Goal: Task Accomplishment & Management: Use online tool/utility

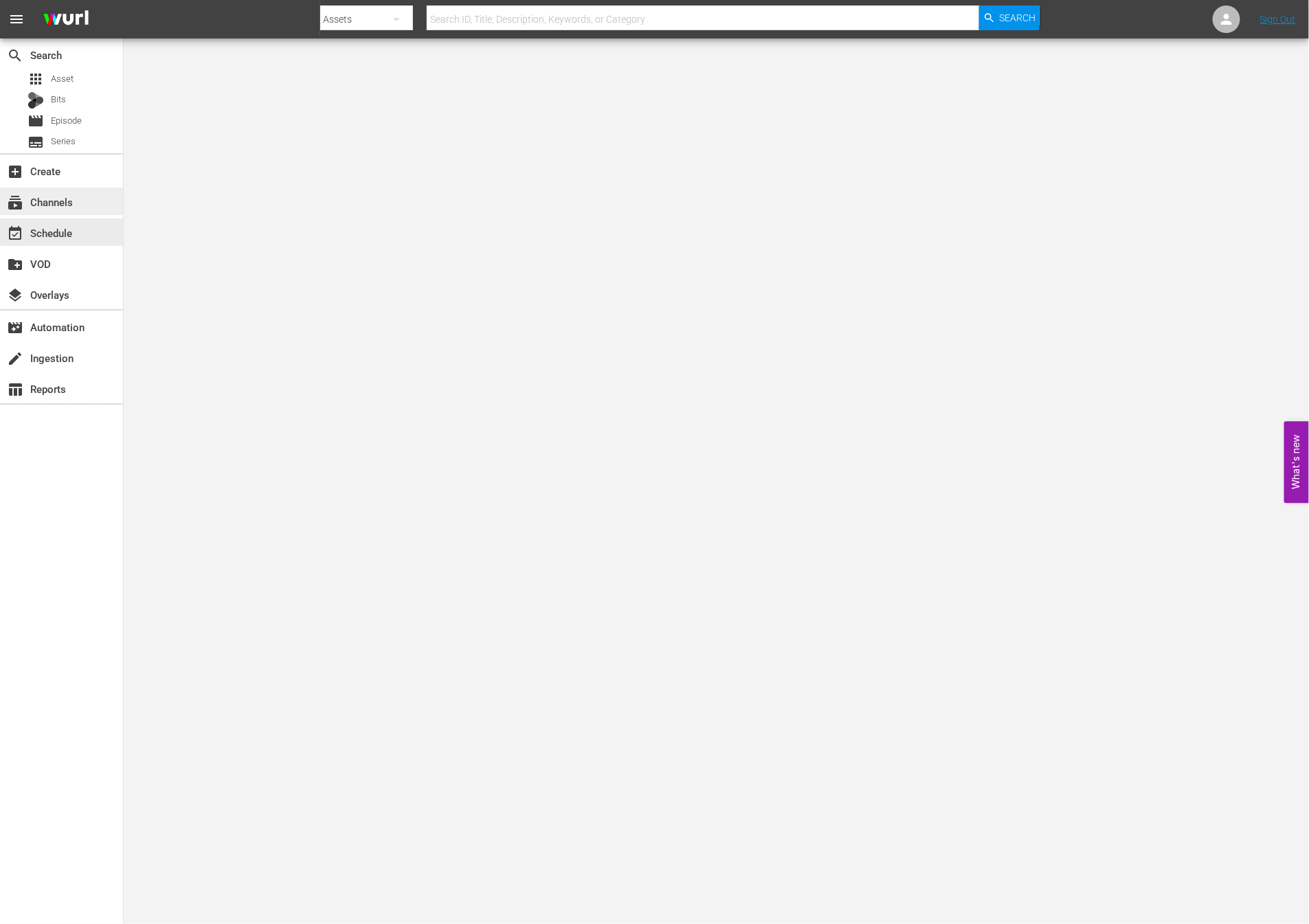
click at [45, 192] on div "subscriptions Channels" at bounding box center [61, 202] width 123 height 28
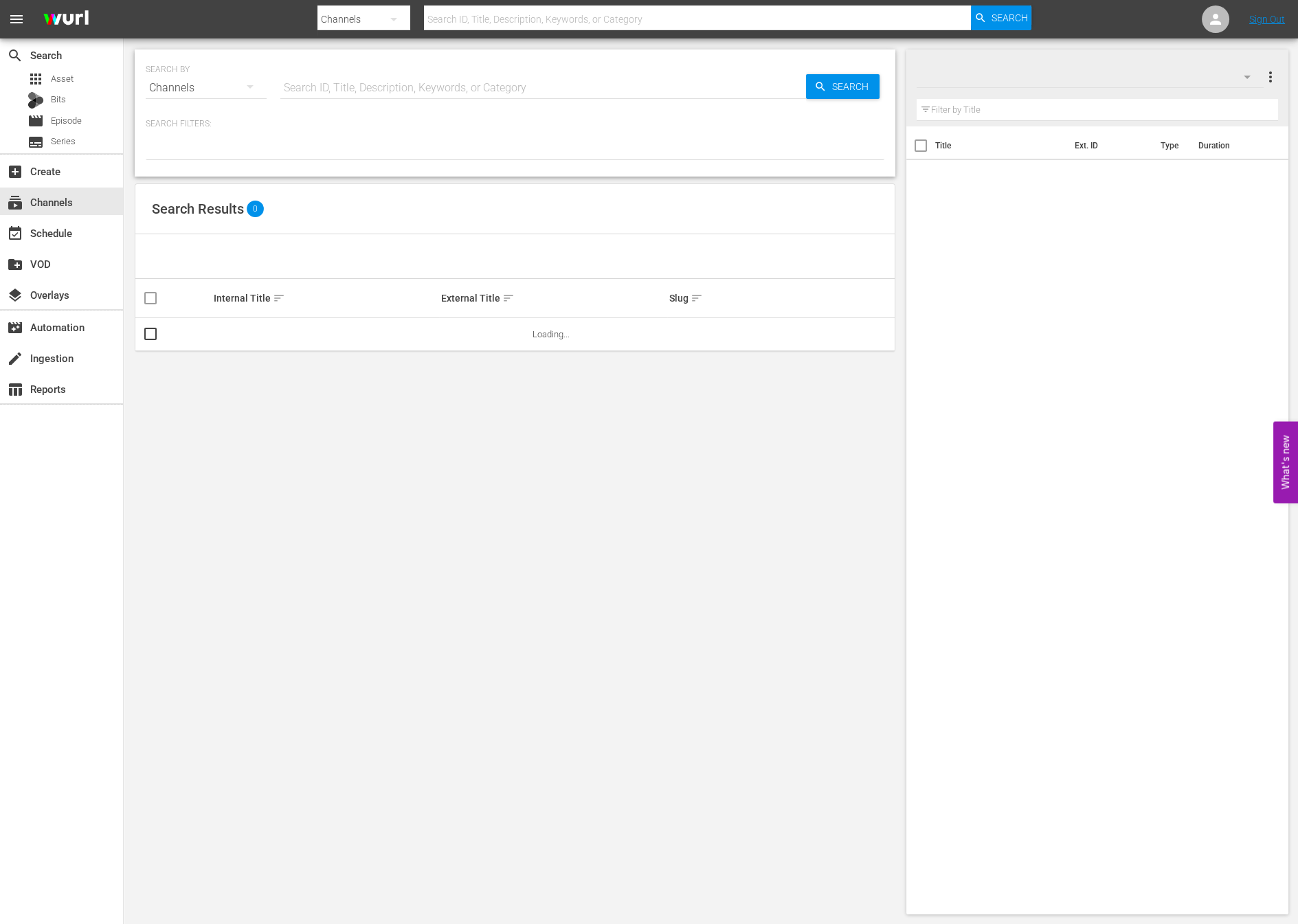
click at [520, 20] on input "text" at bounding box center [697, 19] width 547 height 33
type input "new kpop"
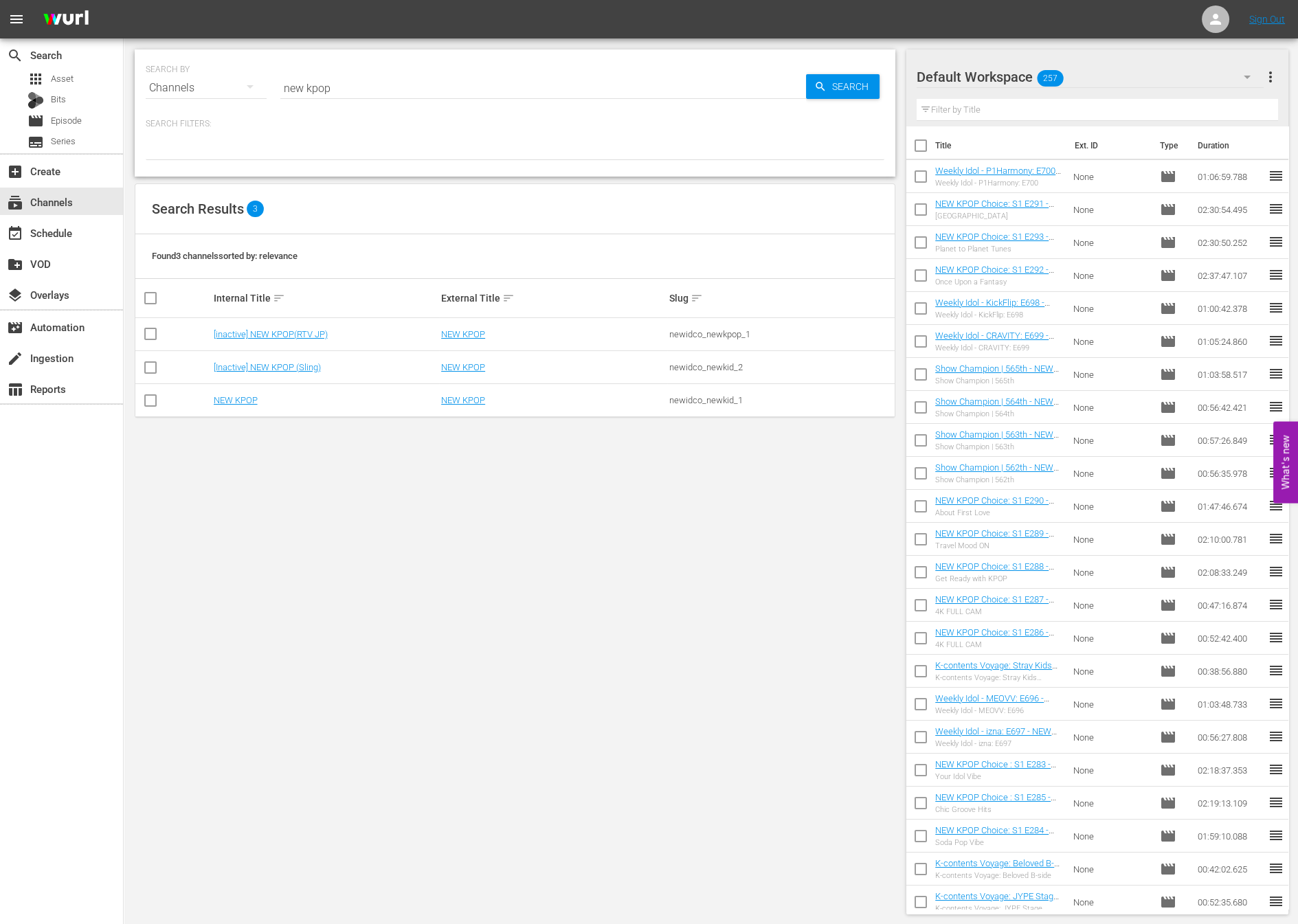
click at [233, 408] on td "NEW KPOP" at bounding box center [325, 401] width 228 height 33
click at [236, 405] on td "NEW KPOP" at bounding box center [325, 401] width 228 height 33
click at [237, 403] on link "NEW KPOP" at bounding box center [236, 400] width 44 height 11
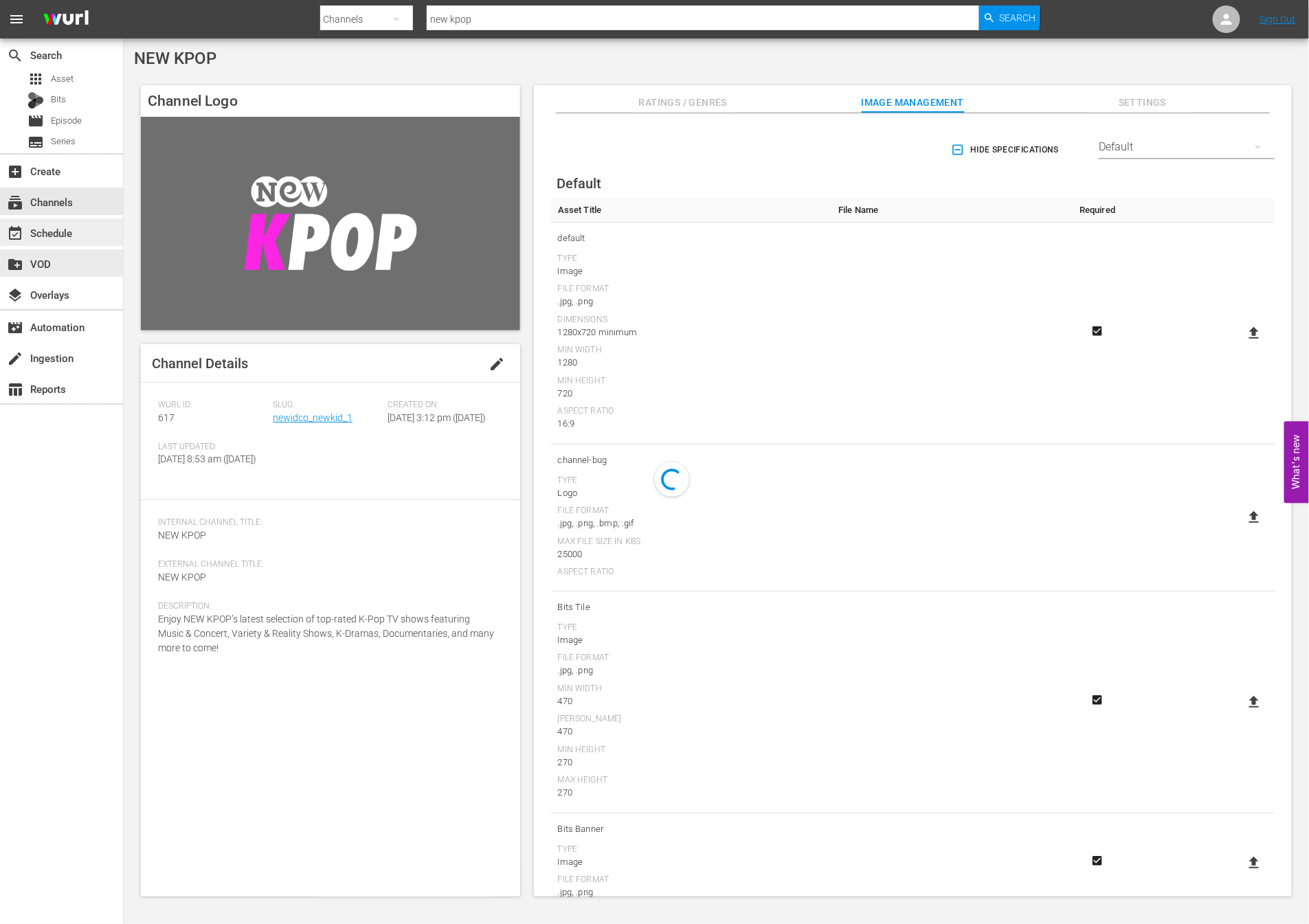
click at [32, 224] on div "event_available Schedule" at bounding box center [38, 230] width 77 height 12
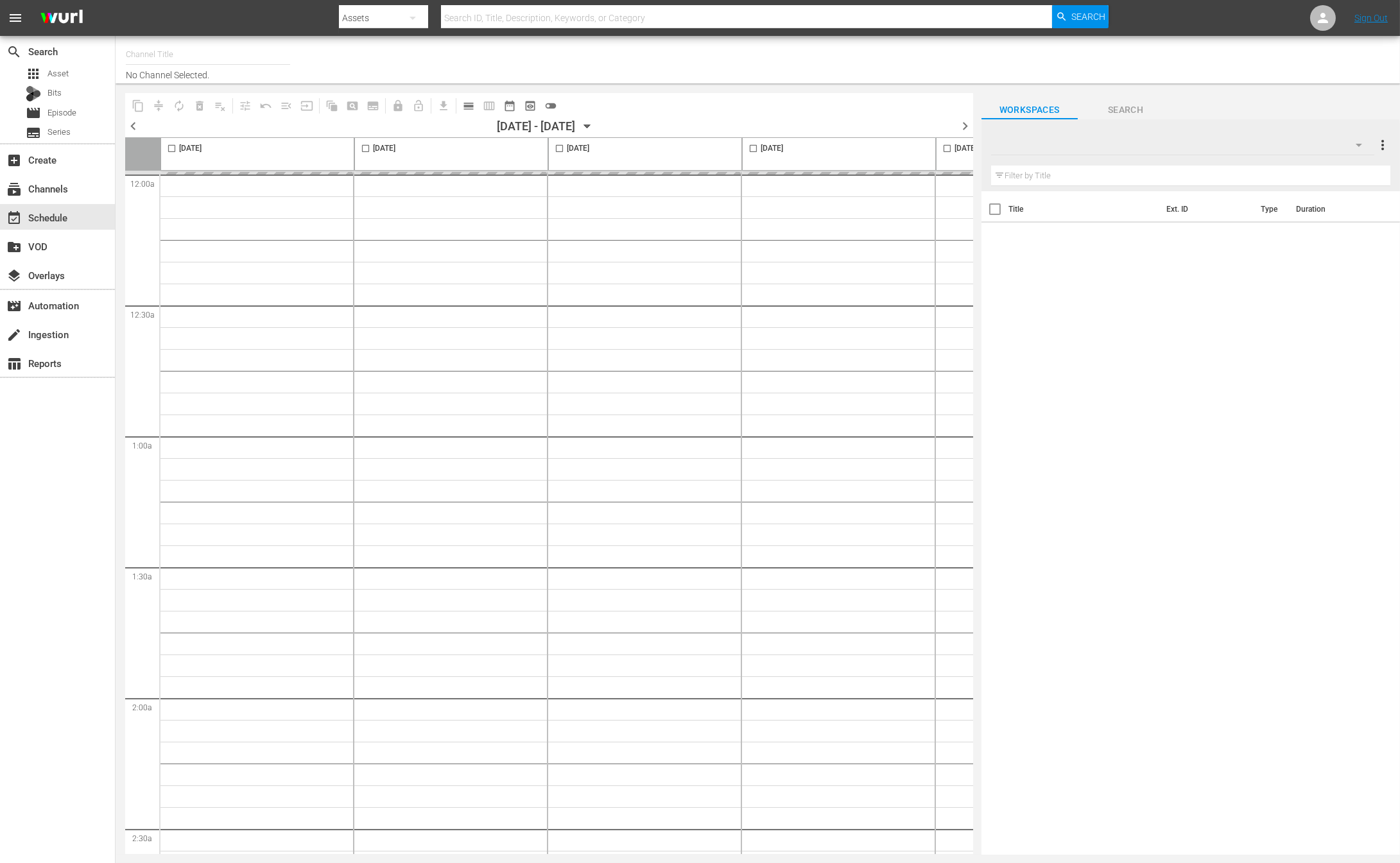
type input "NEW KPOP (617)"
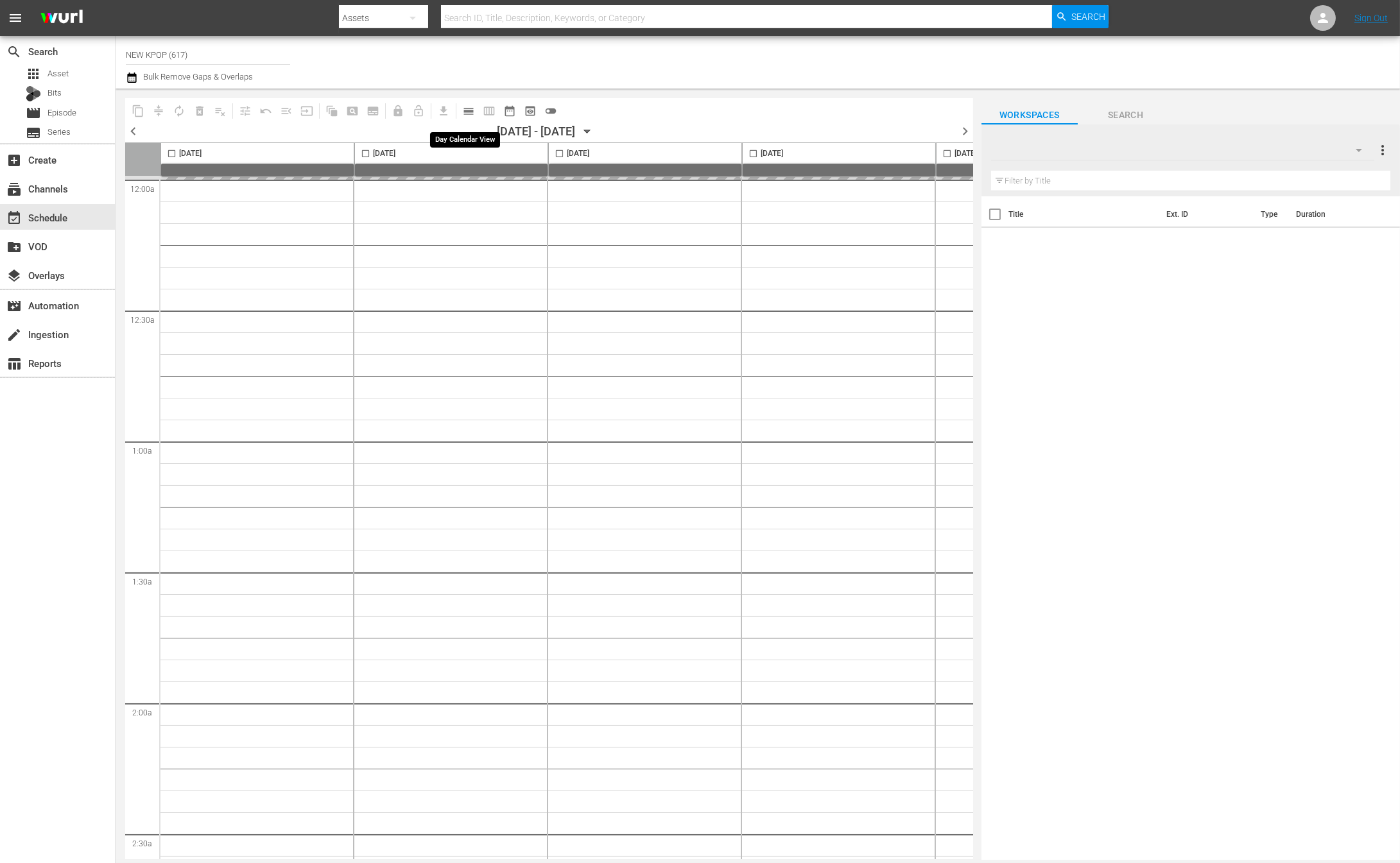
type input "NEW KPOP (617)"
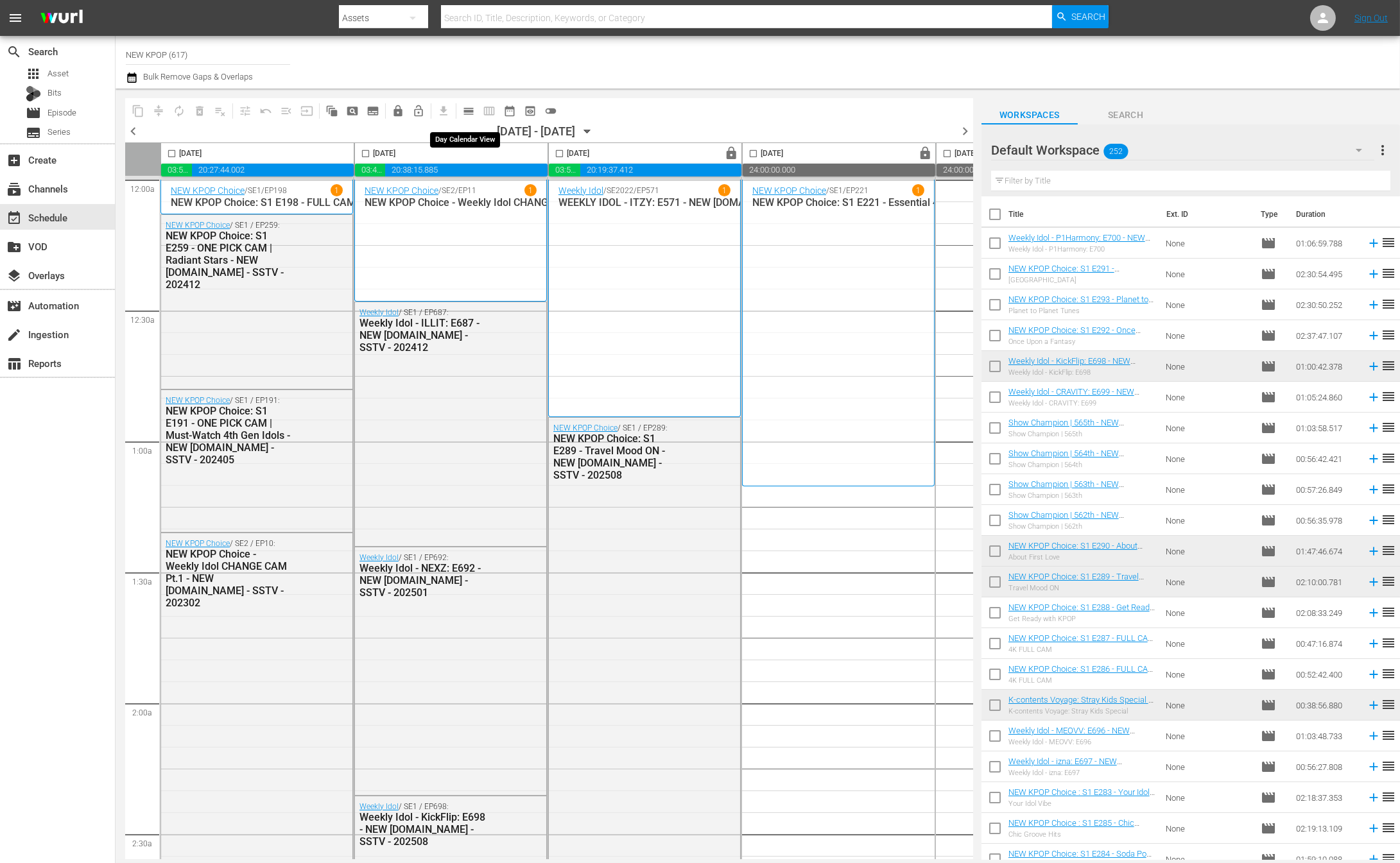
click at [474, 110] on span "calendar_view_day_outlined" at bounding box center [468, 111] width 13 height 13
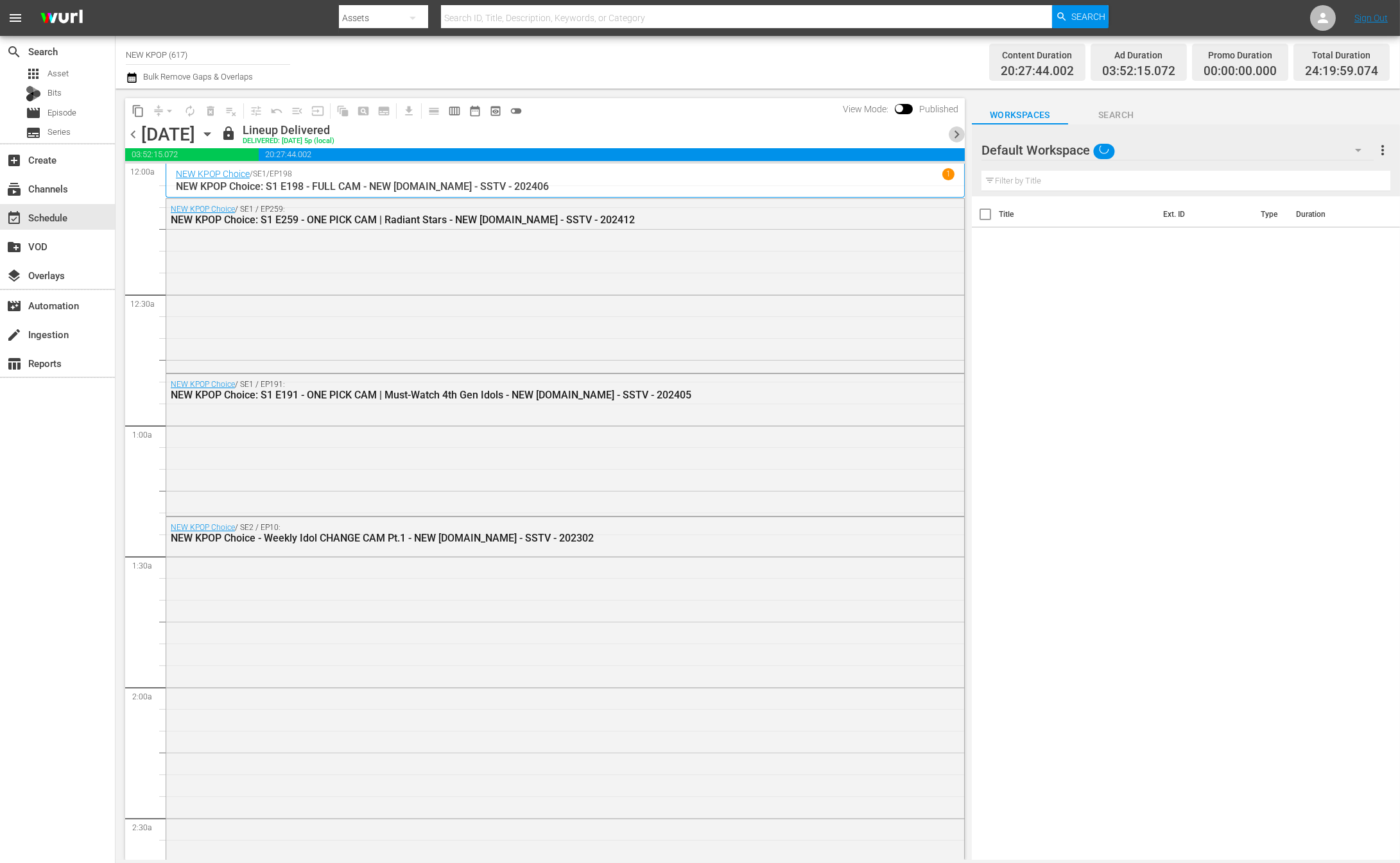
click at [960, 136] on span "chevron_right" at bounding box center [956, 134] width 16 height 16
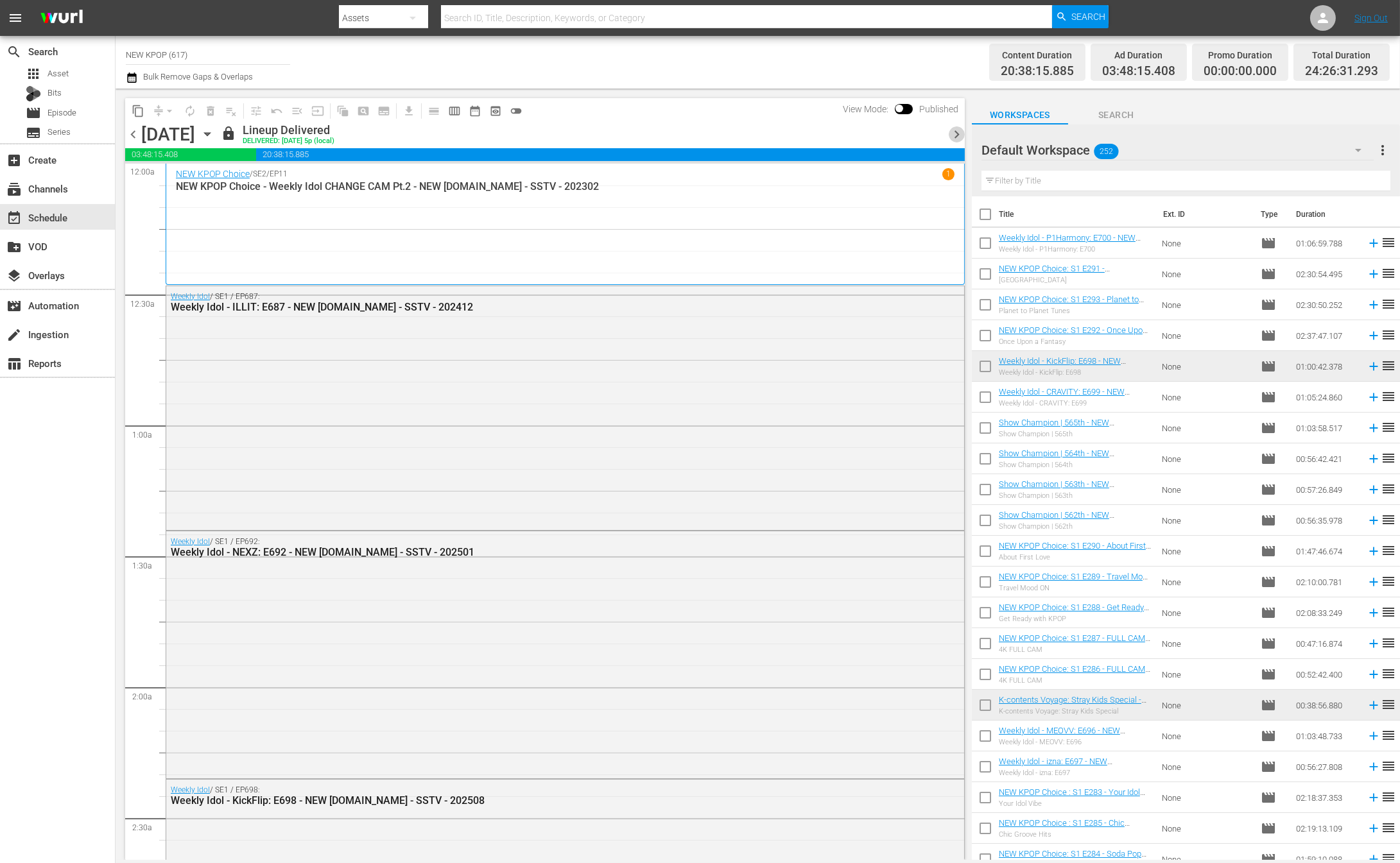
click at [960, 136] on span "chevron_right" at bounding box center [956, 134] width 16 height 16
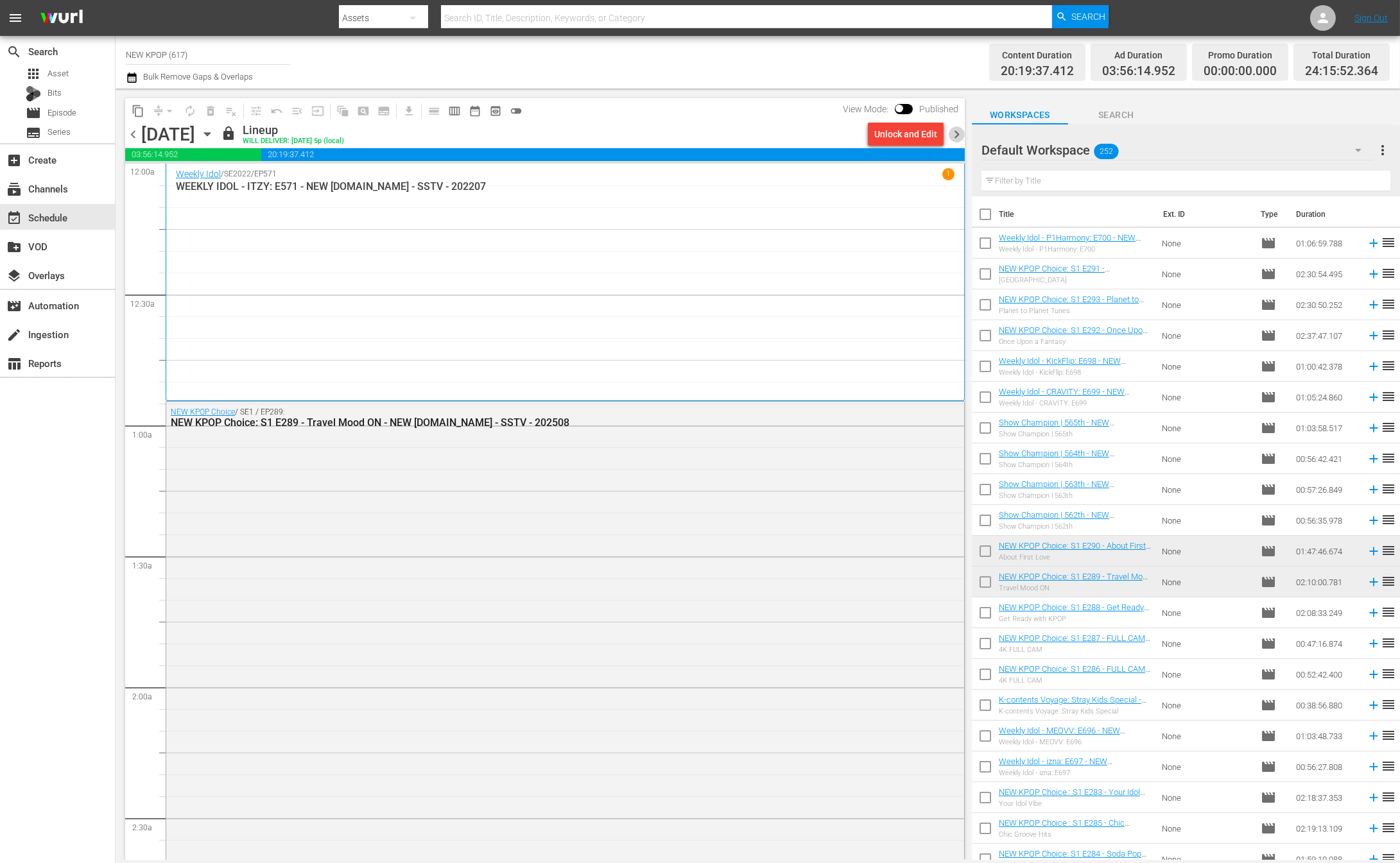
click at [960, 136] on span "chevron_right" at bounding box center [956, 134] width 16 height 16
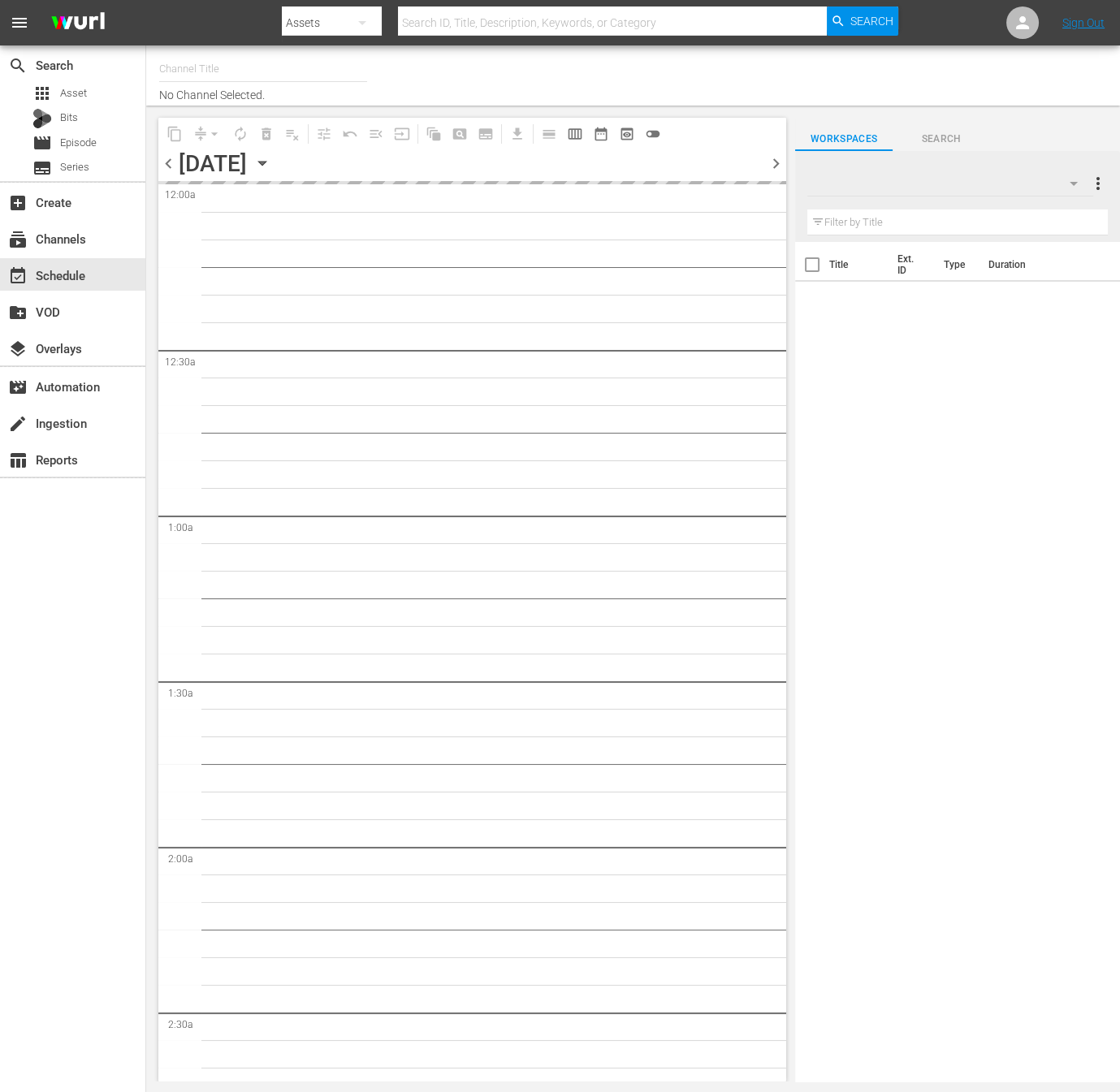
type input "NEW KPOP (617)"
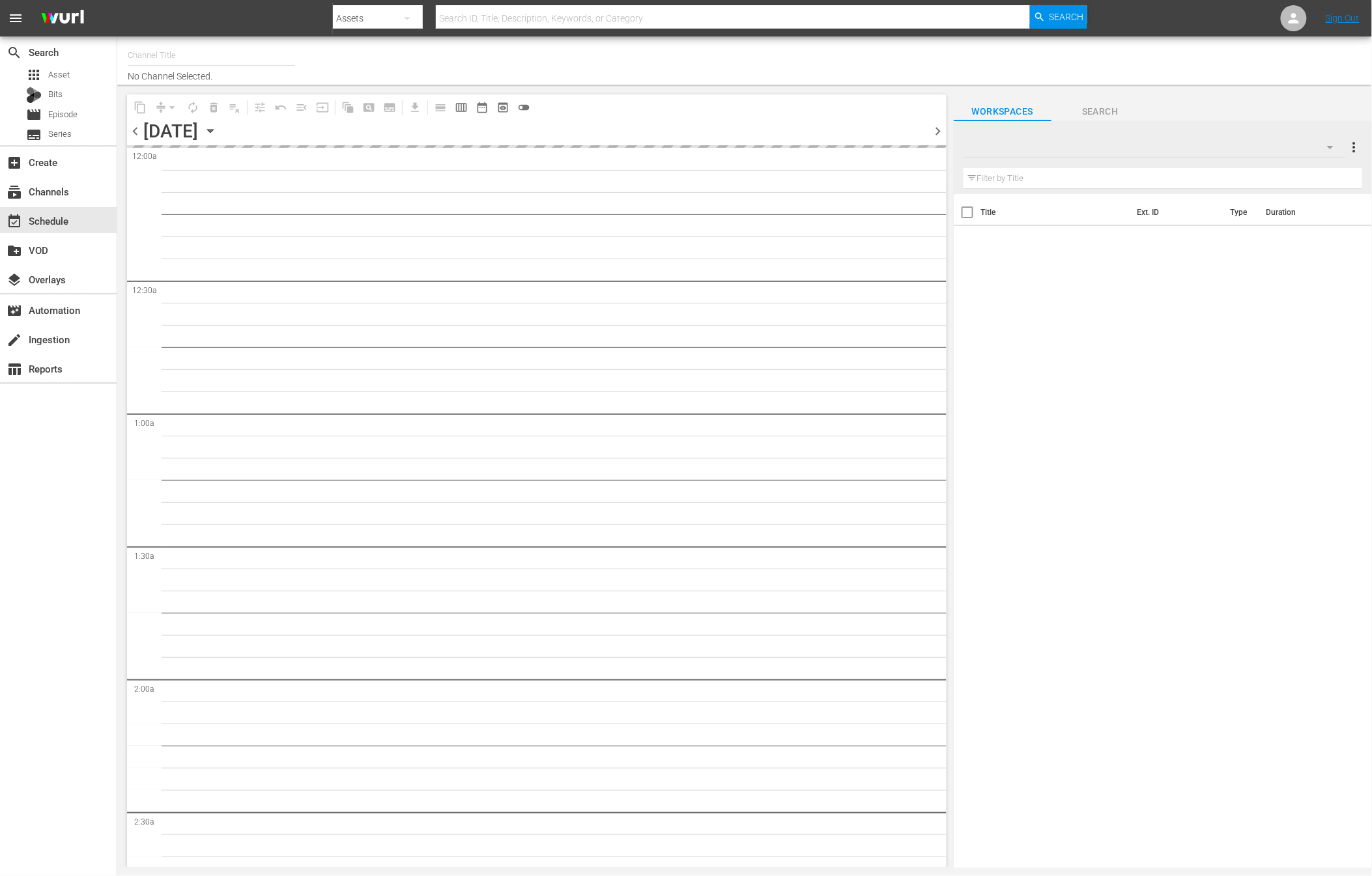
type input "NEW KPOP (617)"
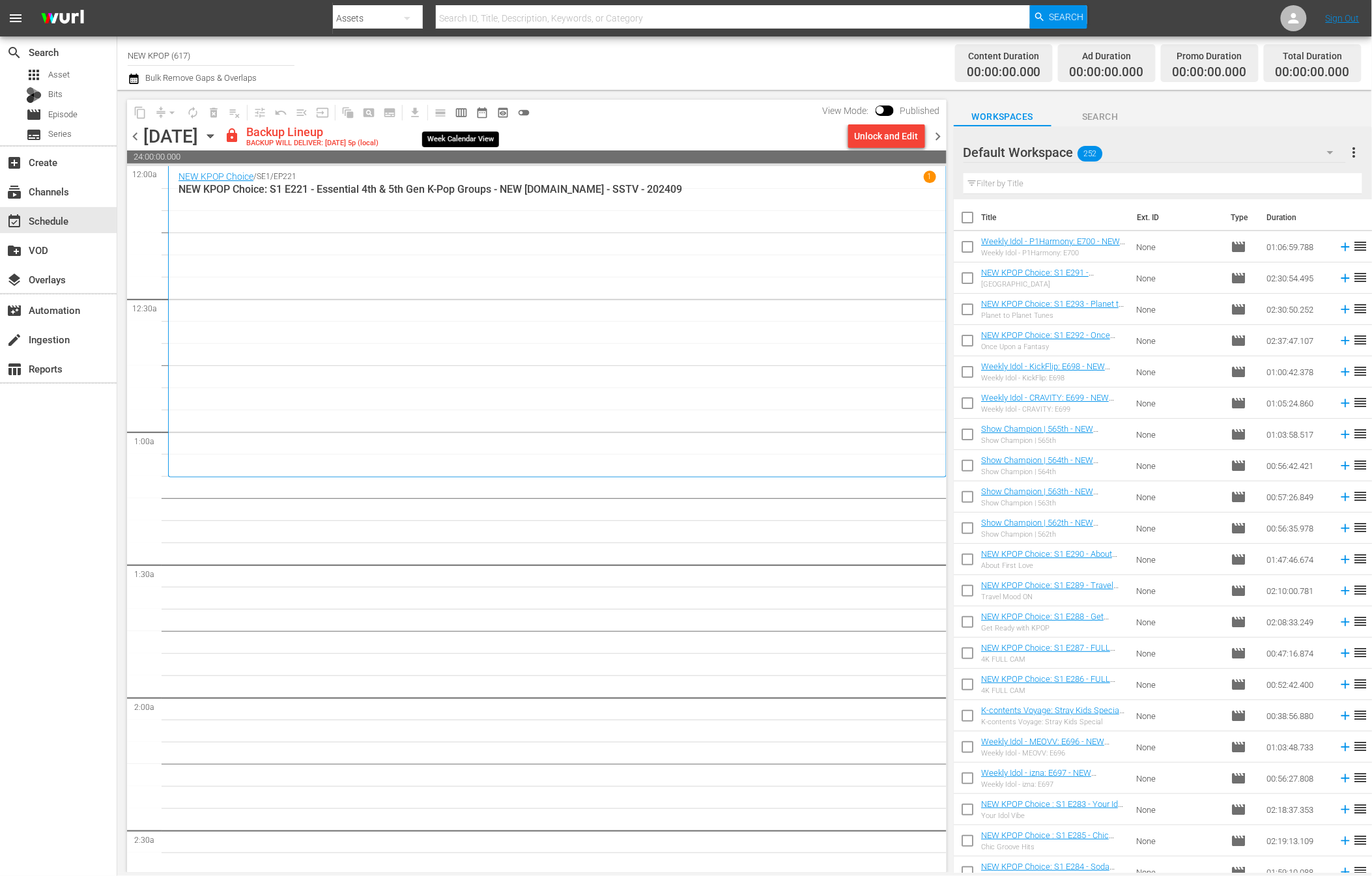
click at [466, 110] on span "calendar_view_week_outlined" at bounding box center [461, 112] width 13 height 13
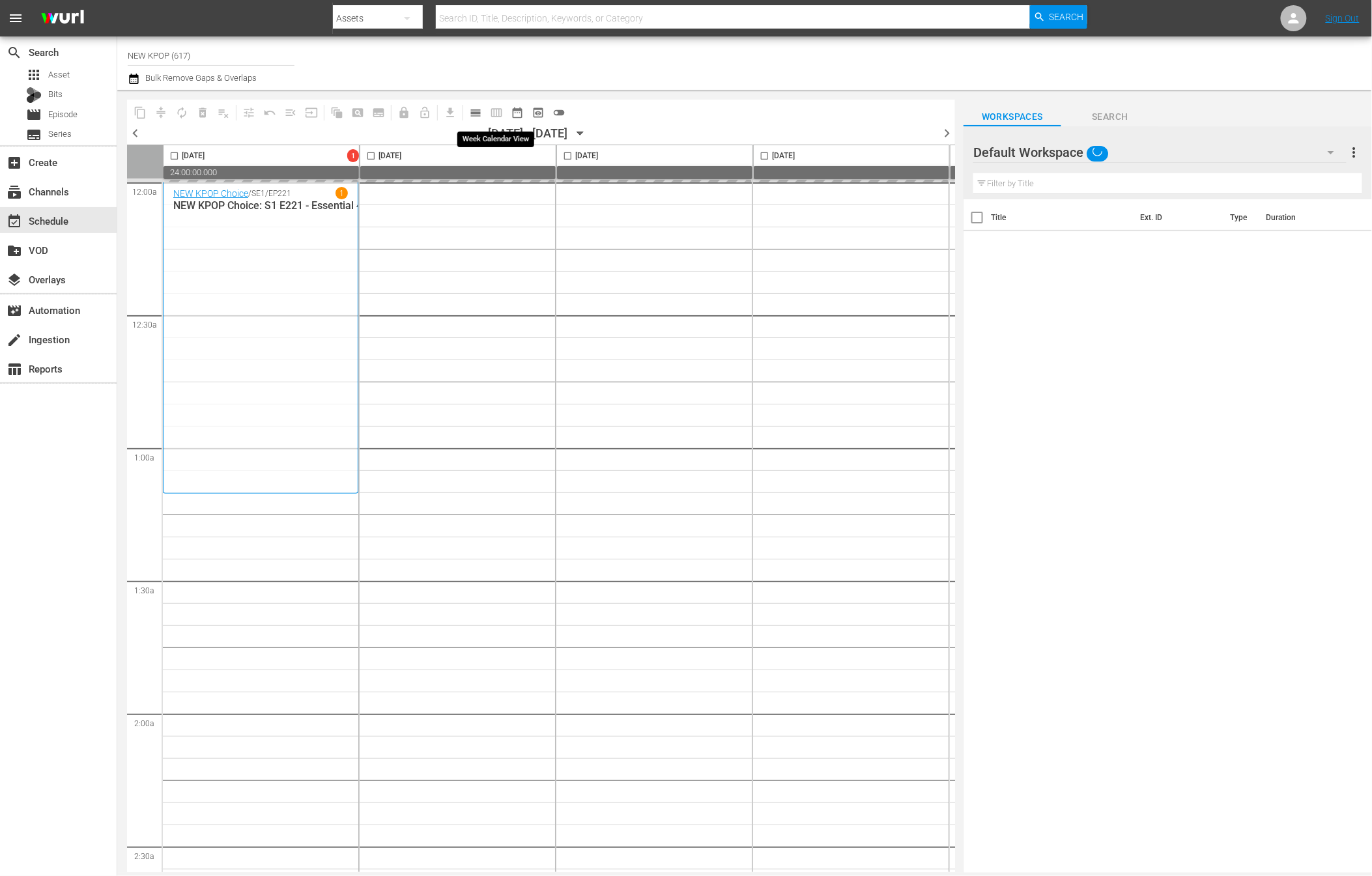
click at [493, 112] on span "calendar_view_week_outlined" at bounding box center [496, 112] width 21 height 21
click at [507, 109] on button "date_range_outlined" at bounding box center [517, 112] width 21 height 21
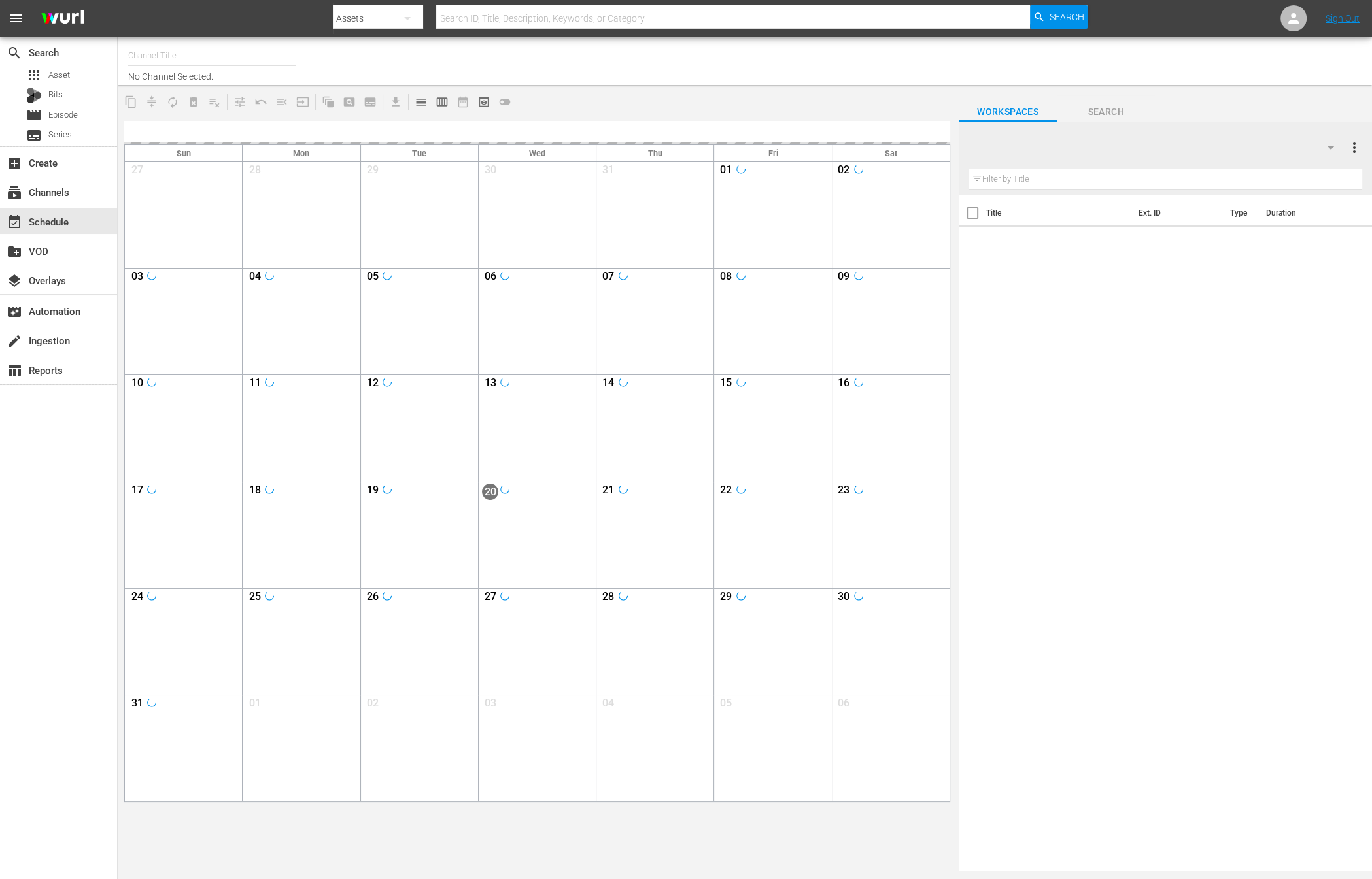
type input "NEW KPOP (617)"
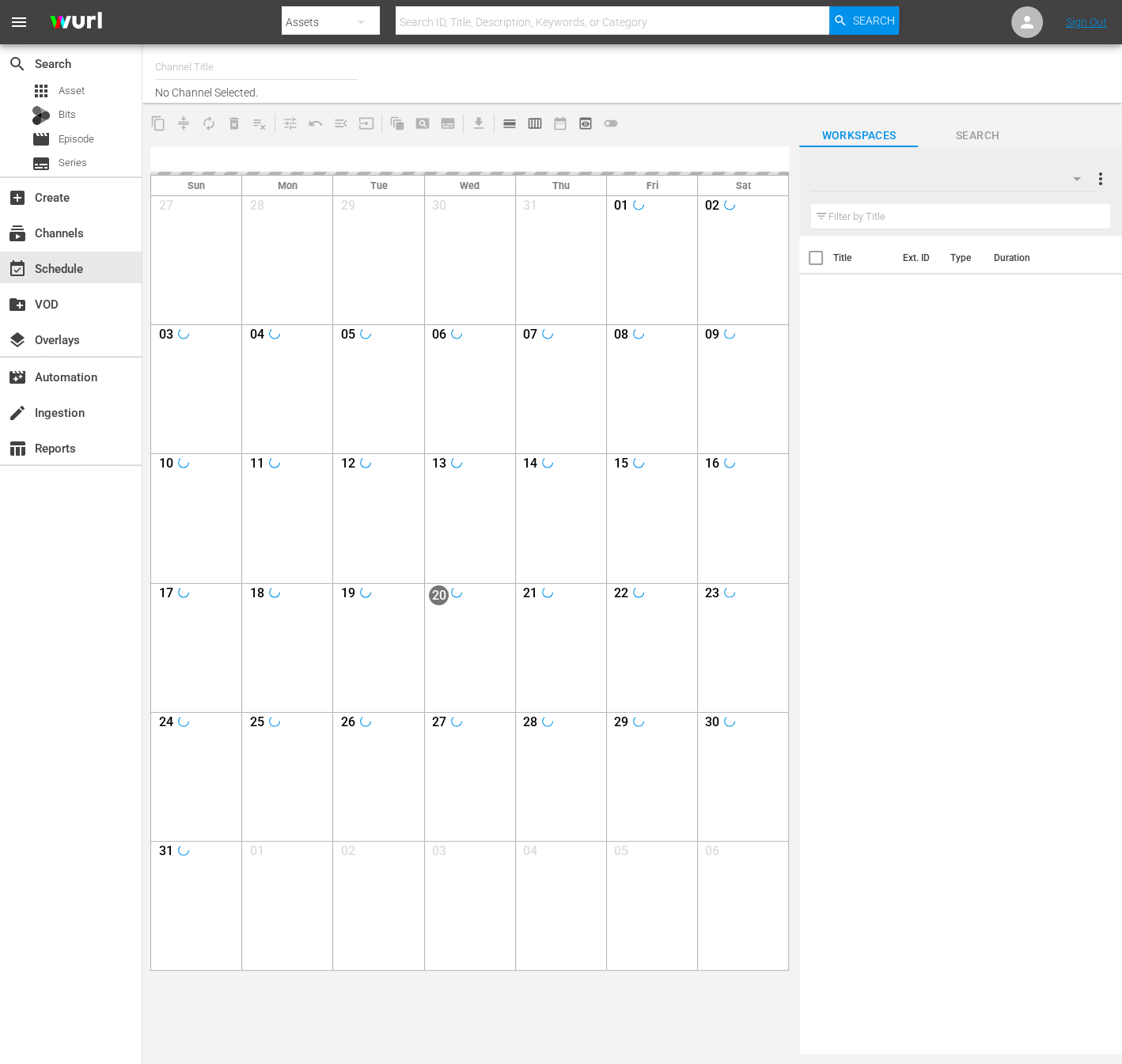
type input "NEW KPOP (617)"
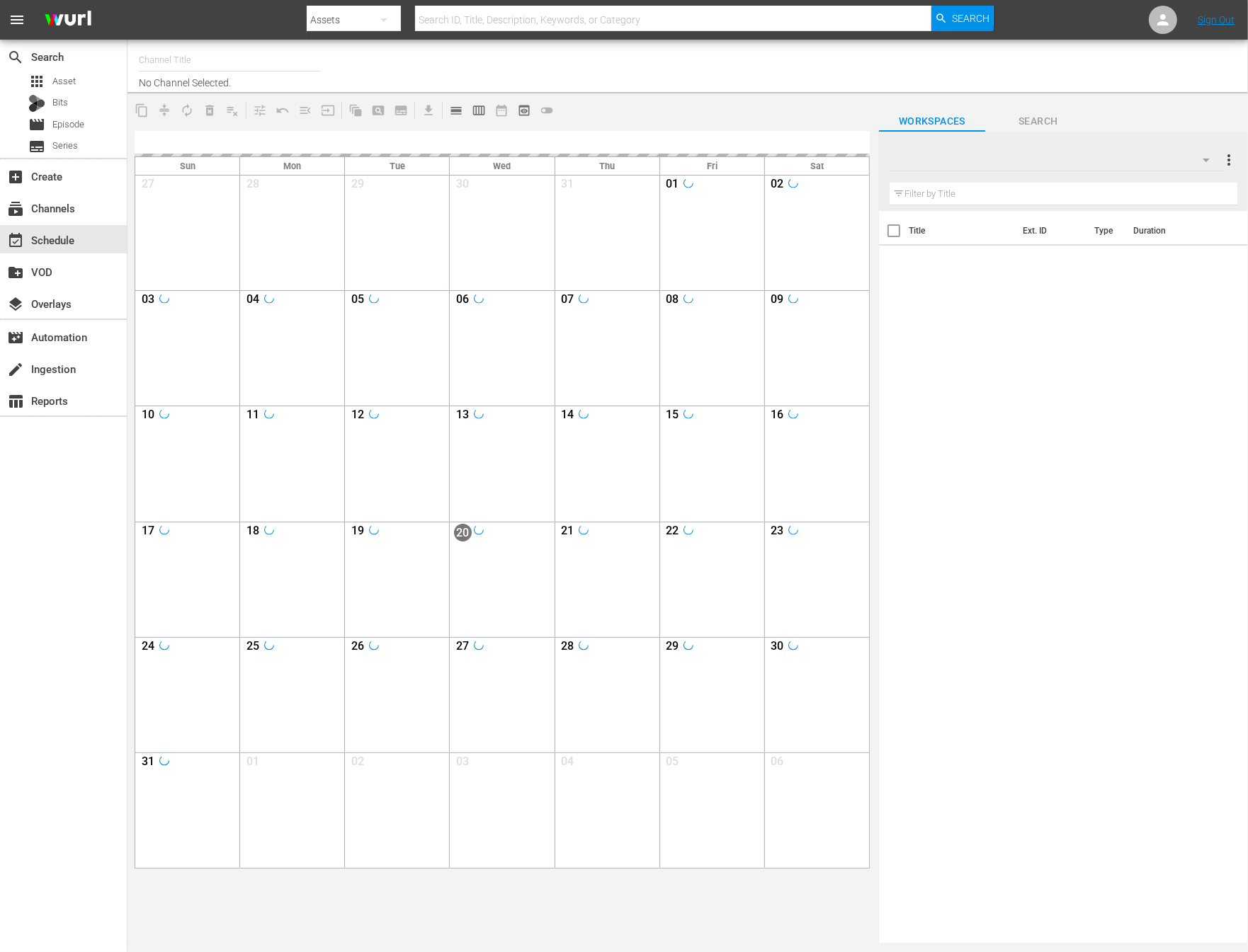
type input "NEW KPOP (617)"
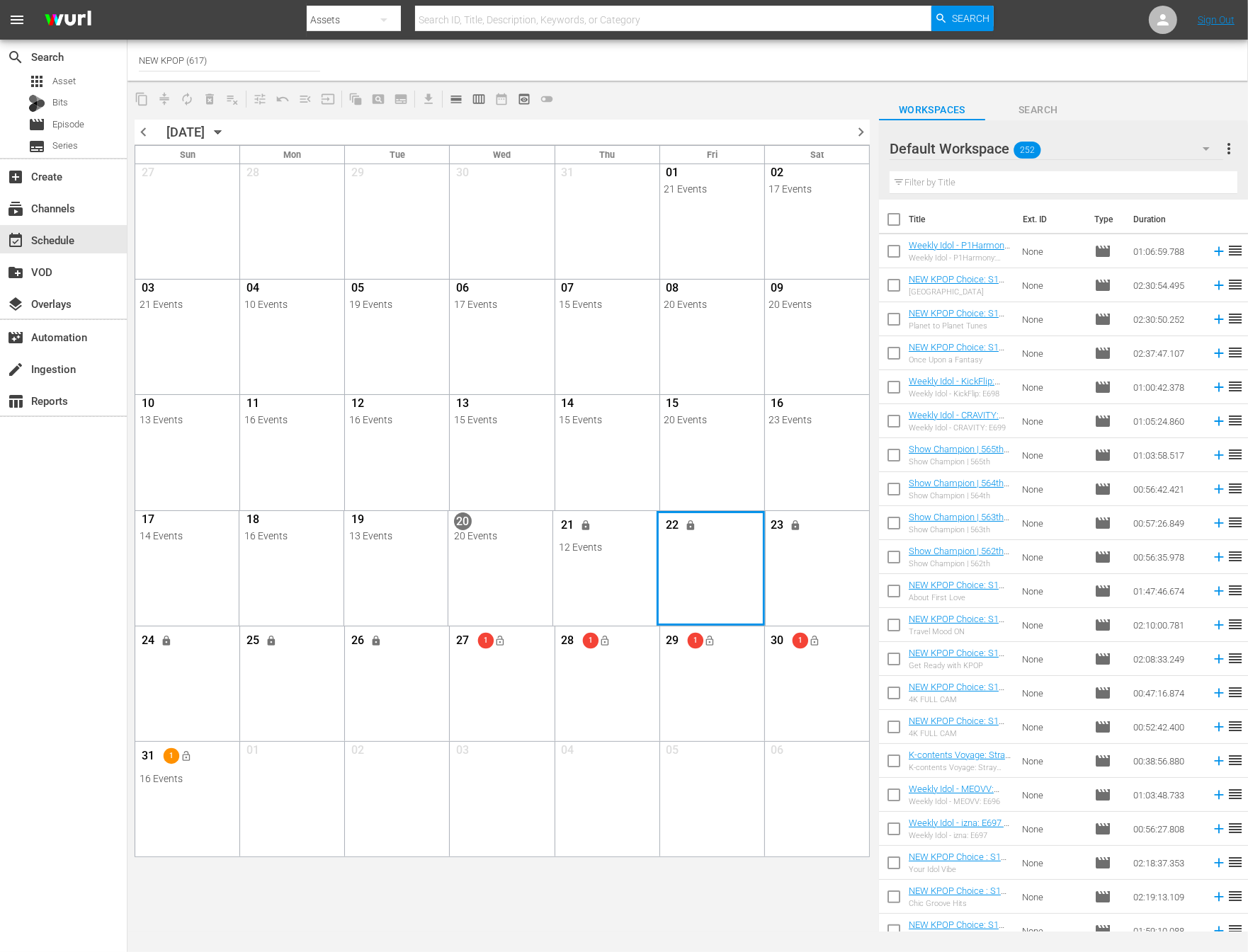
click at [693, 579] on div "Month View" at bounding box center [710, 568] width 107 height 115
click at [671, 527] on span "22" at bounding box center [672, 527] width 18 height 18
click at [453, 99] on span "calendar_view_day_outlined" at bounding box center [456, 99] width 14 height 14
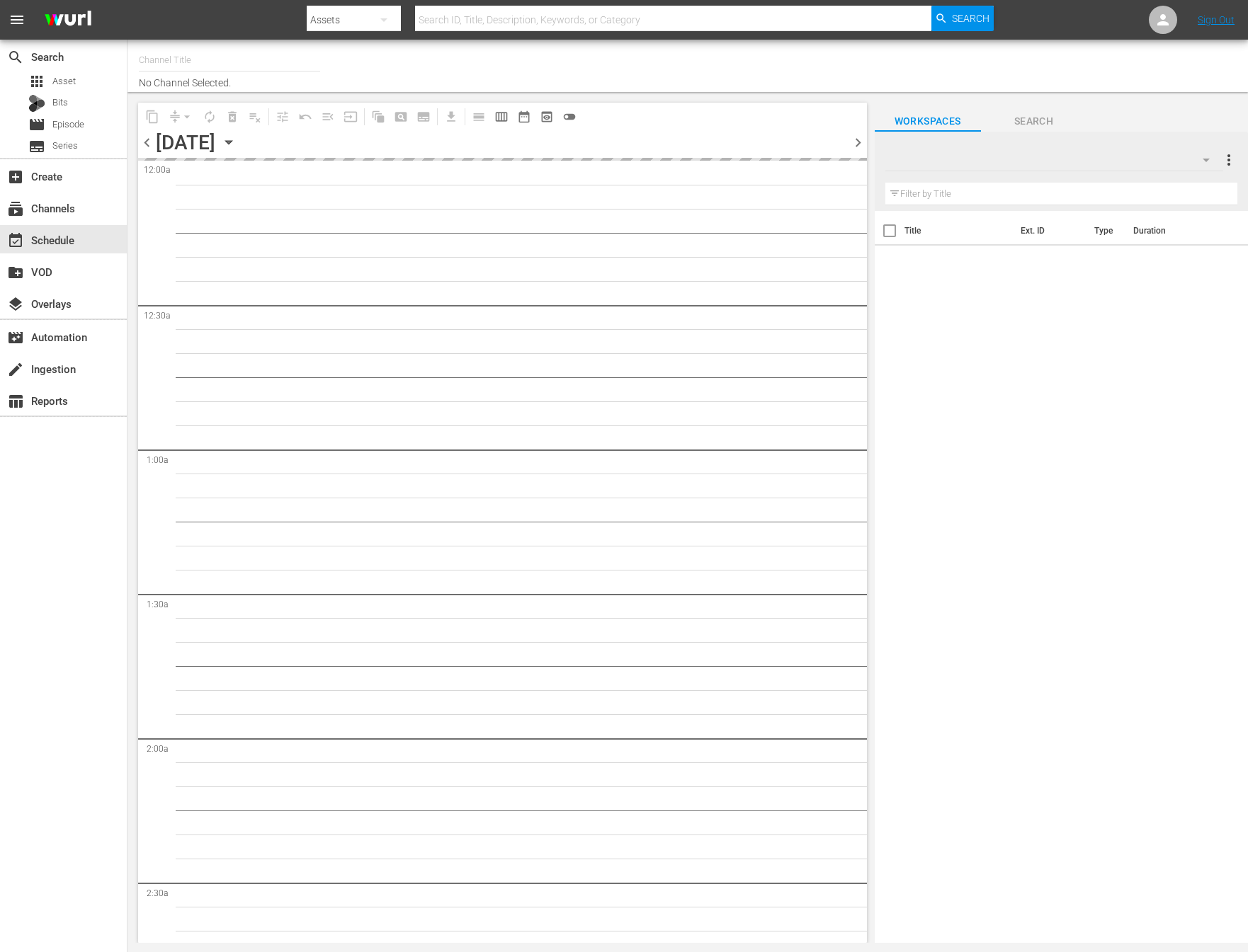
type input "NEW KPOP (617)"
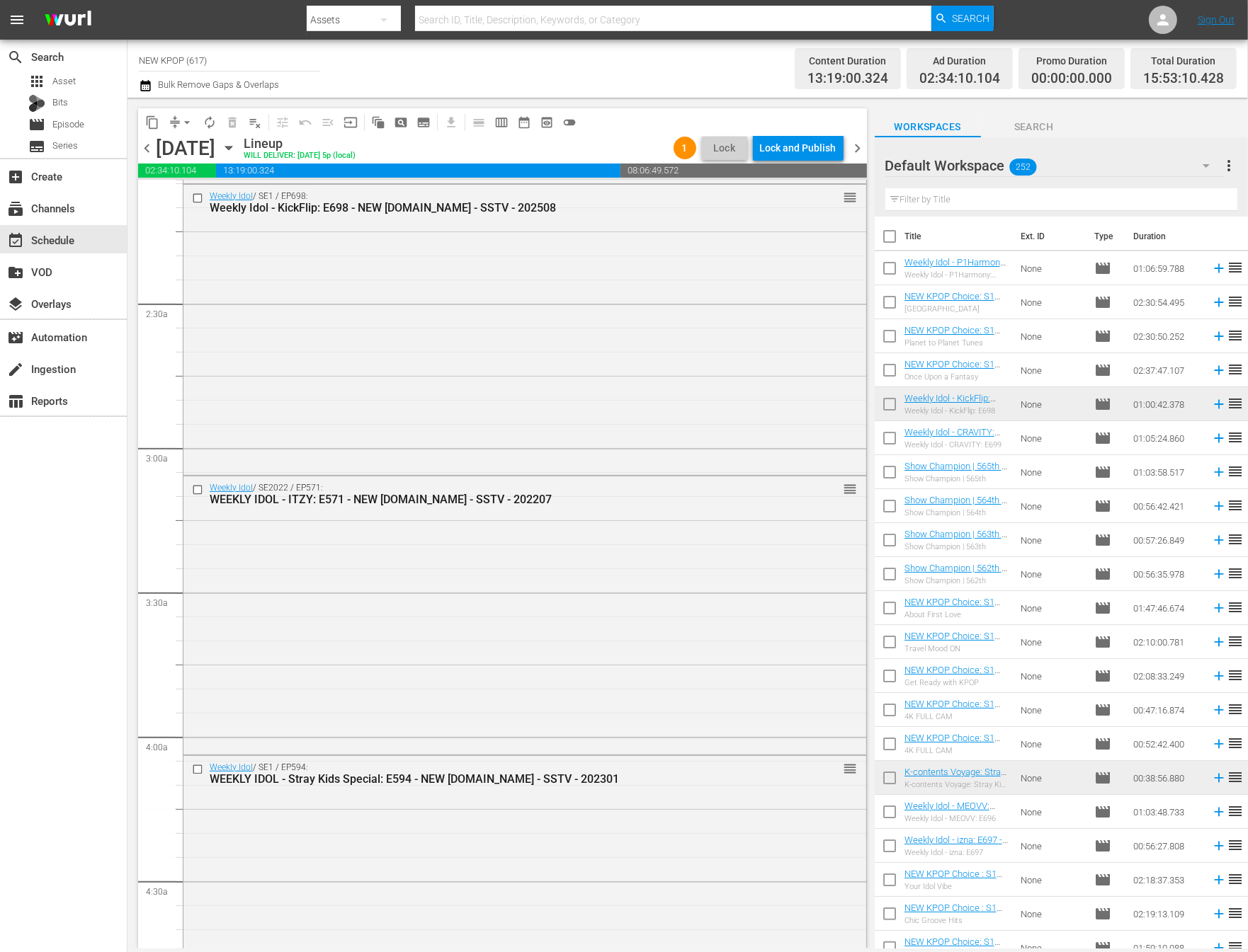
scroll to position [1060, 0]
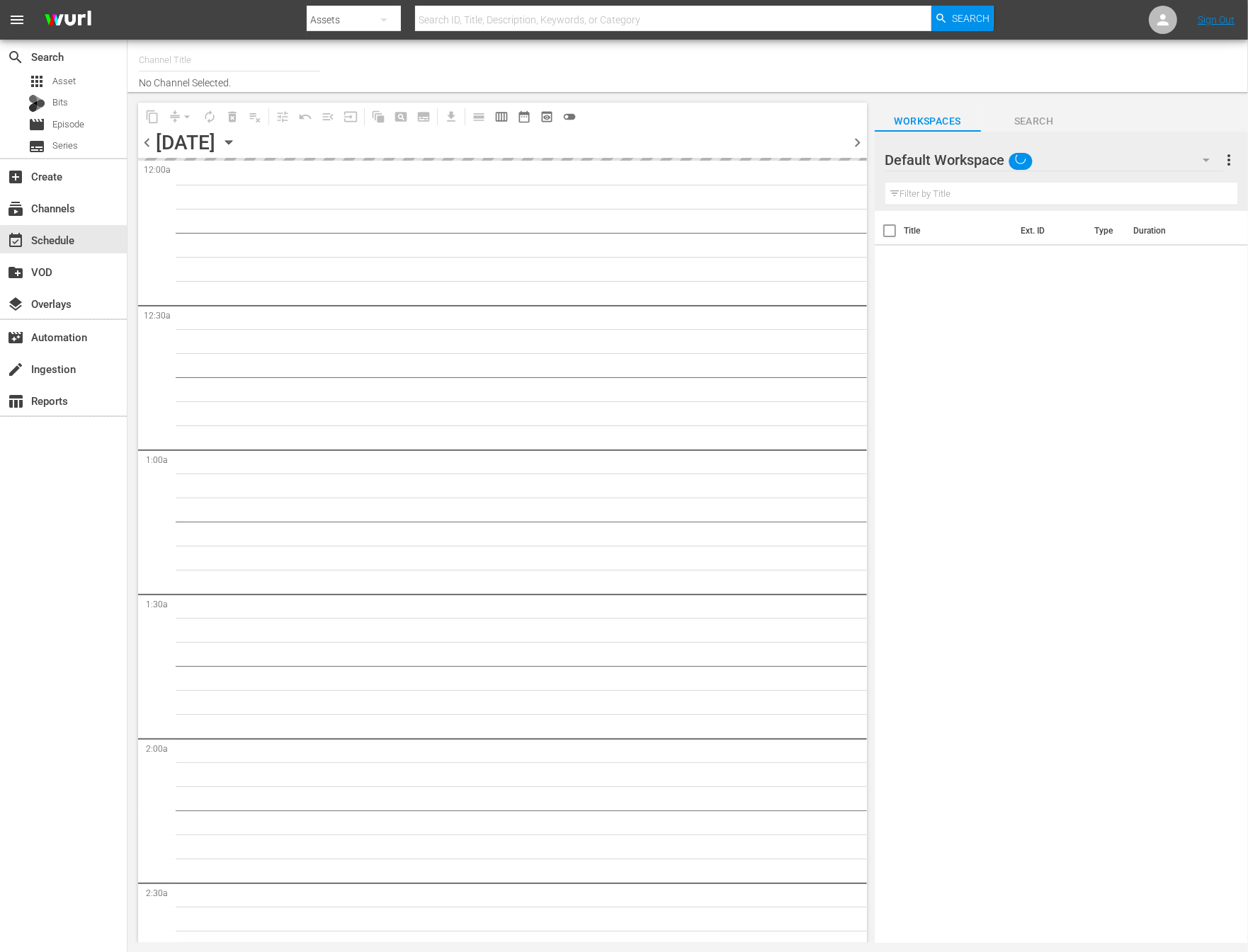
type input "NEW KPOP (617)"
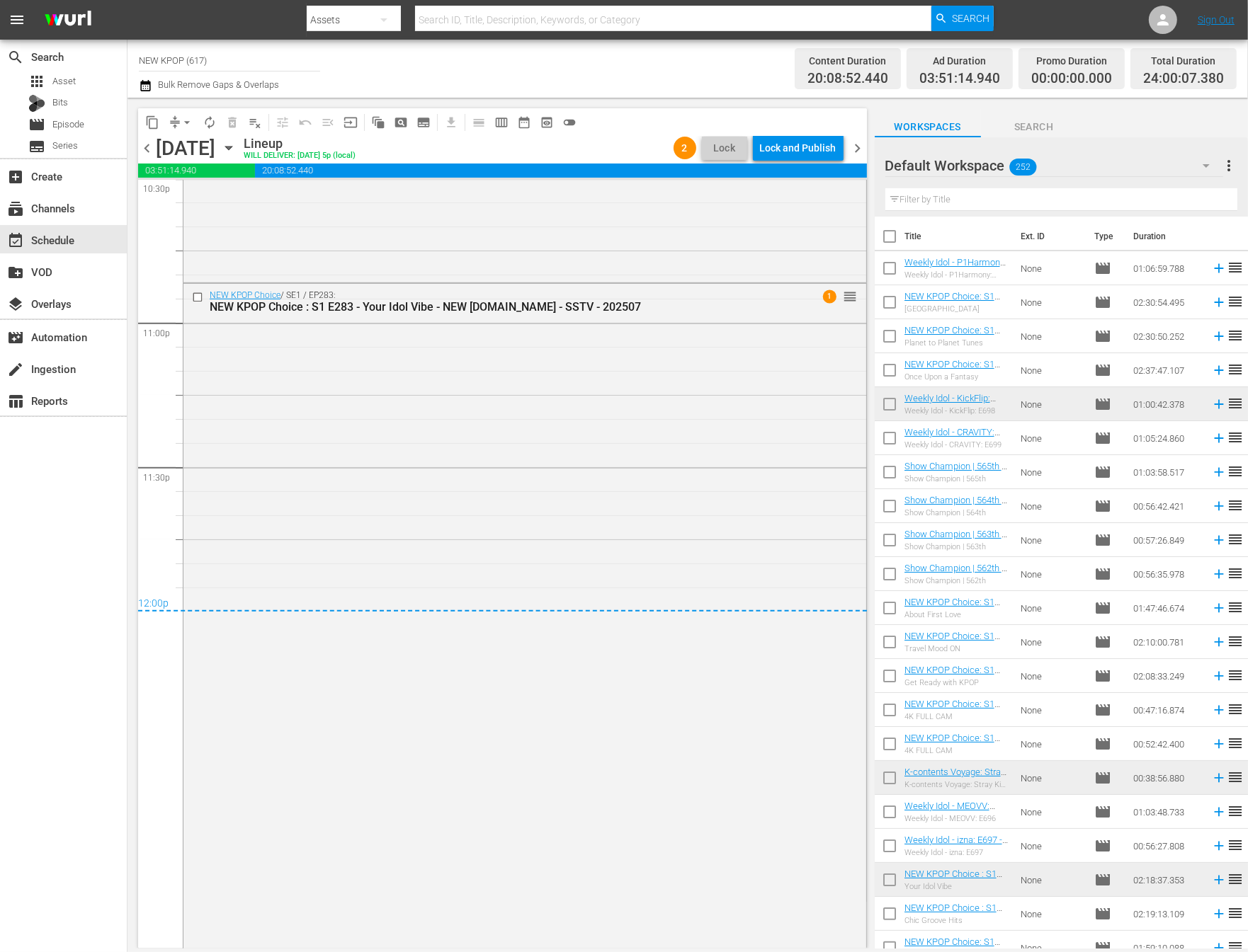
scroll to position [6502, 0]
click at [859, 150] on span "chevron_right" at bounding box center [858, 148] width 18 height 18
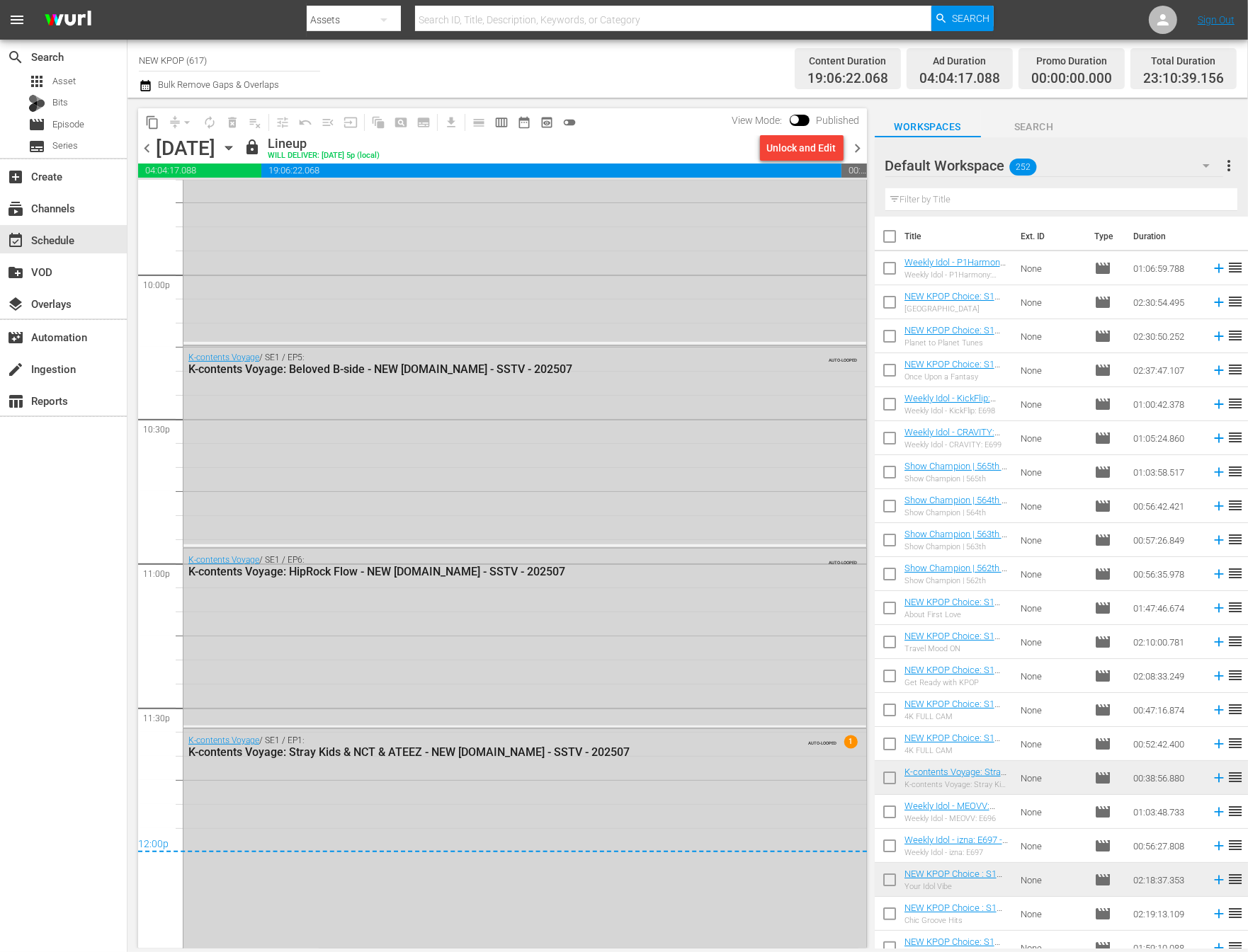
scroll to position [6264, 0]
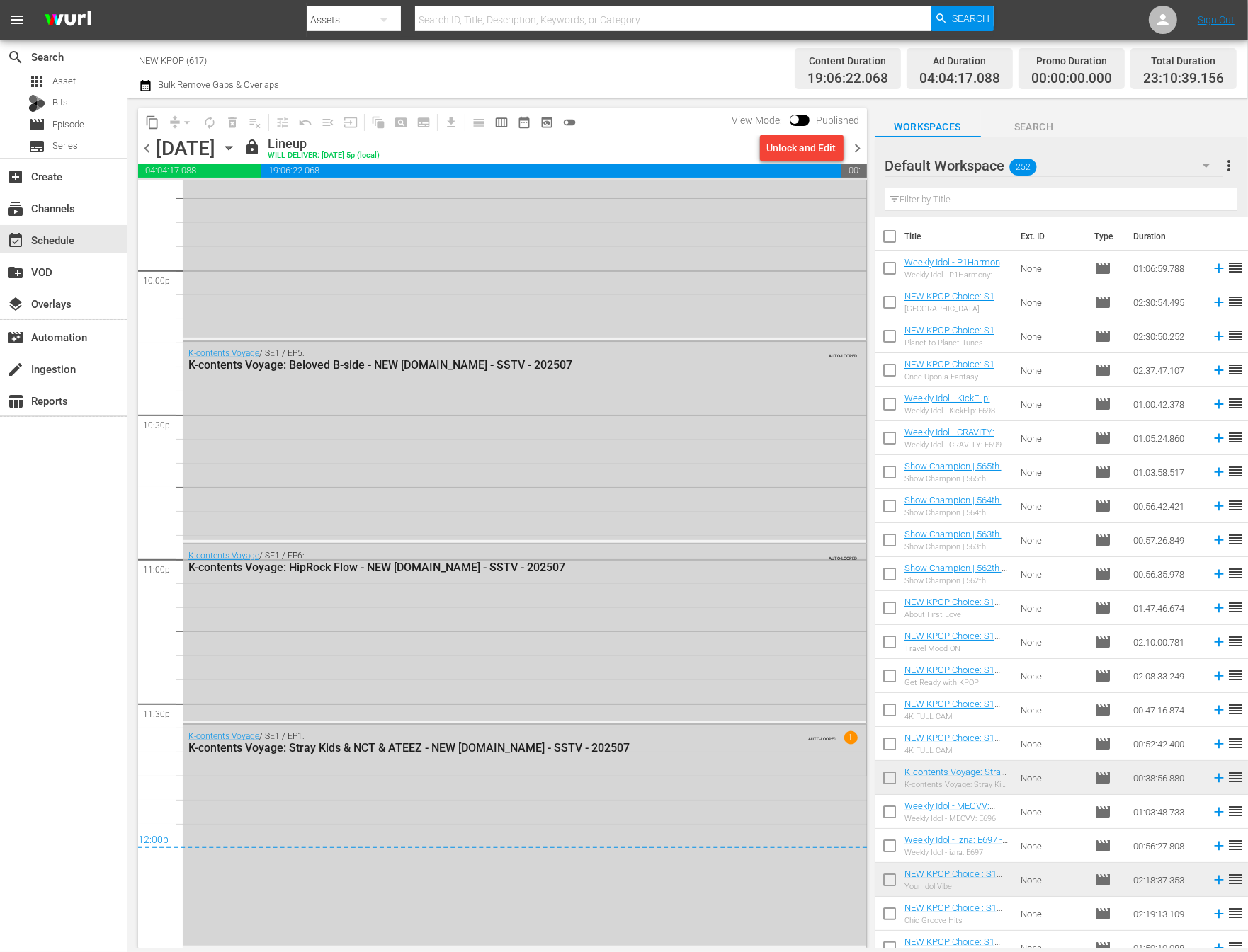
click at [851, 144] on span "chevron_right" at bounding box center [858, 148] width 18 height 18
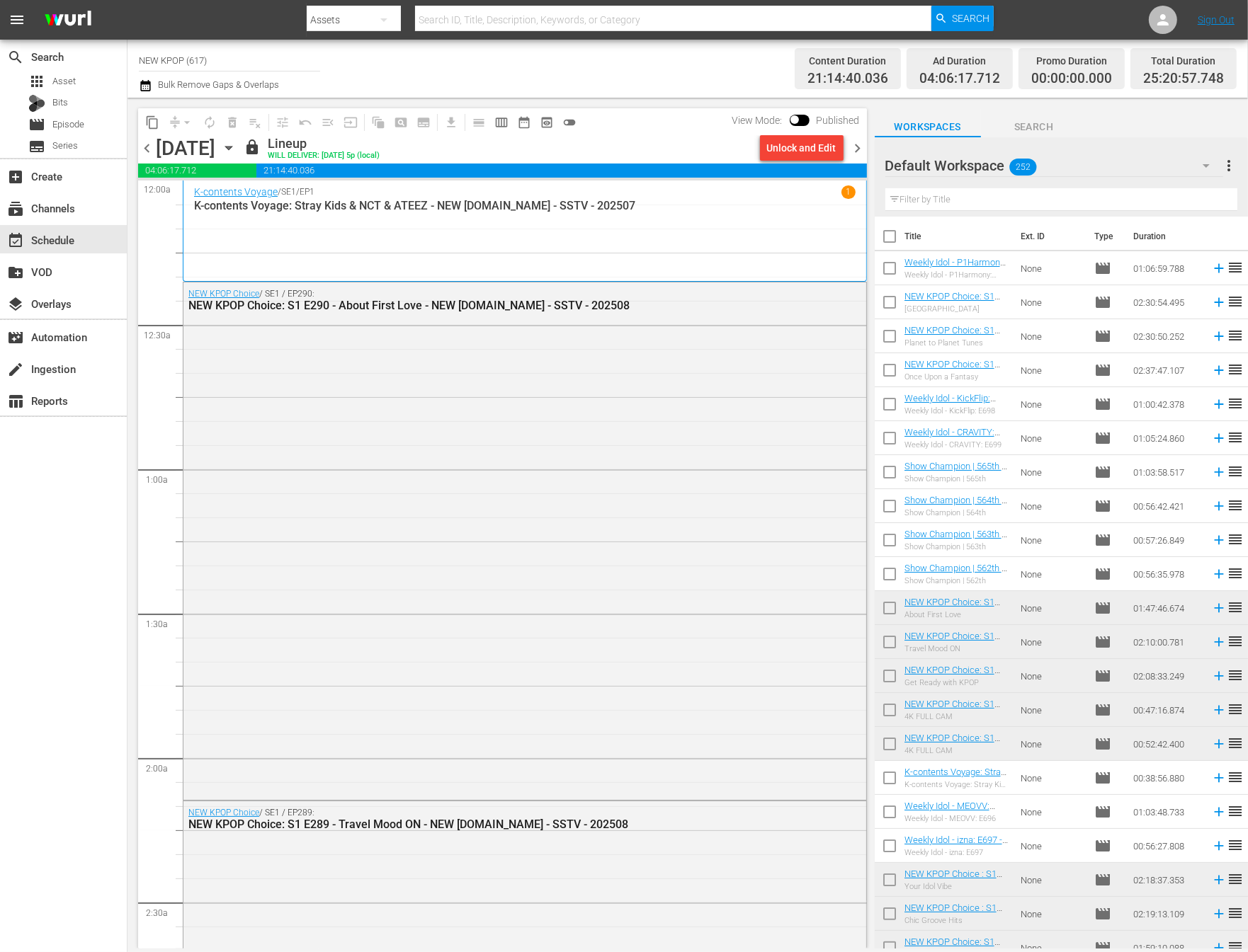
click at [855, 153] on span "chevron_right" at bounding box center [858, 148] width 18 height 18
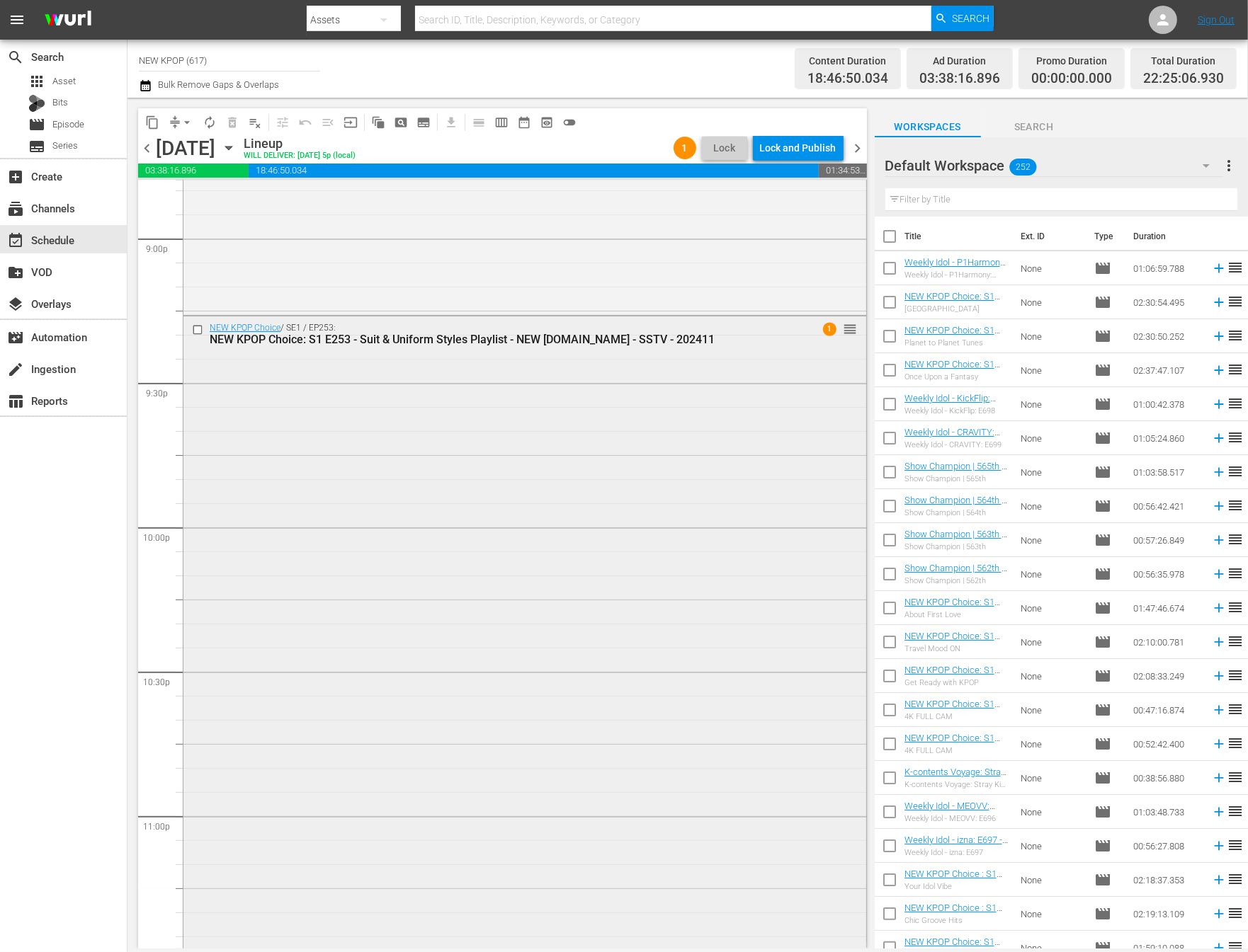
scroll to position [5926, 0]
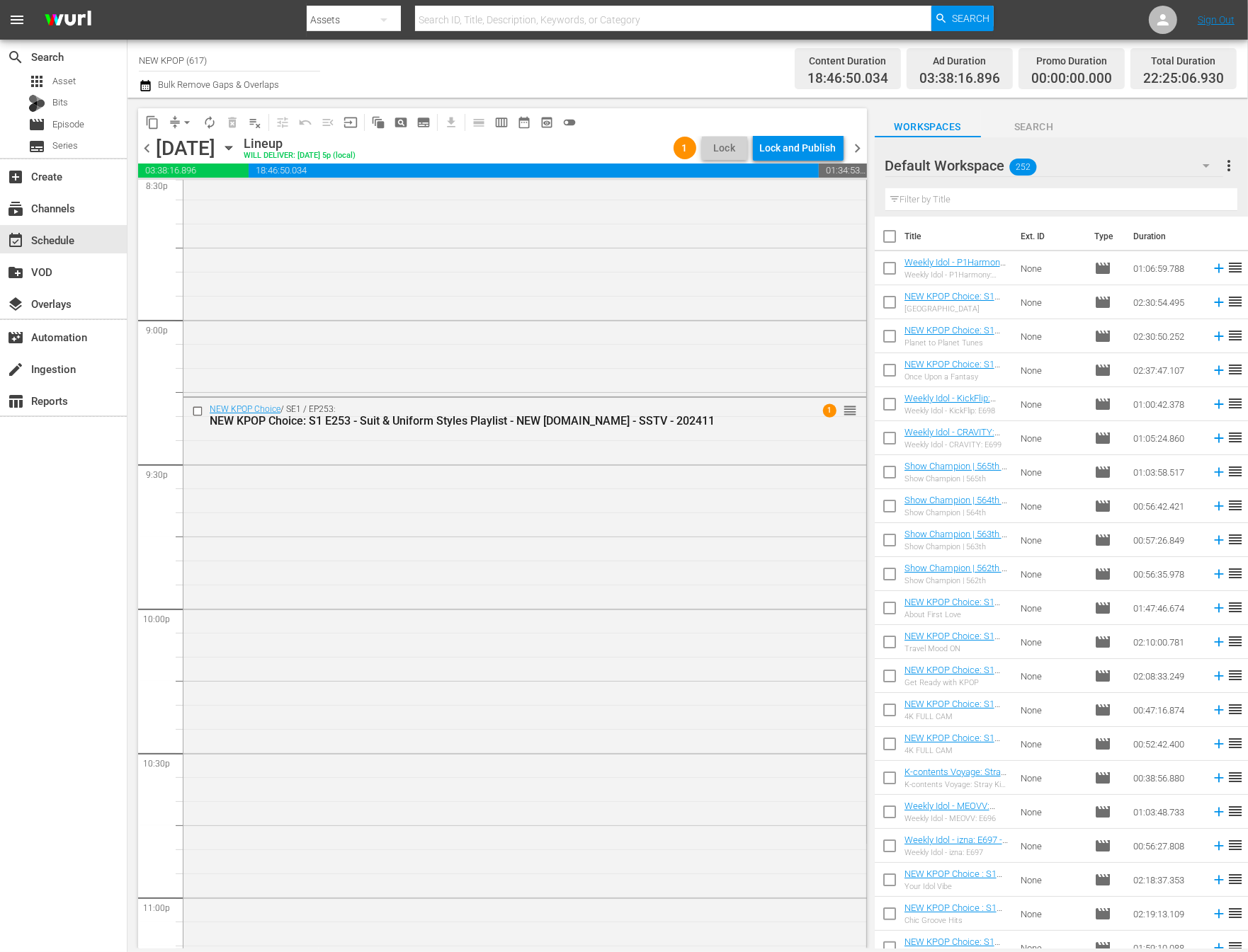
click at [854, 147] on span "chevron_right" at bounding box center [858, 148] width 18 height 18
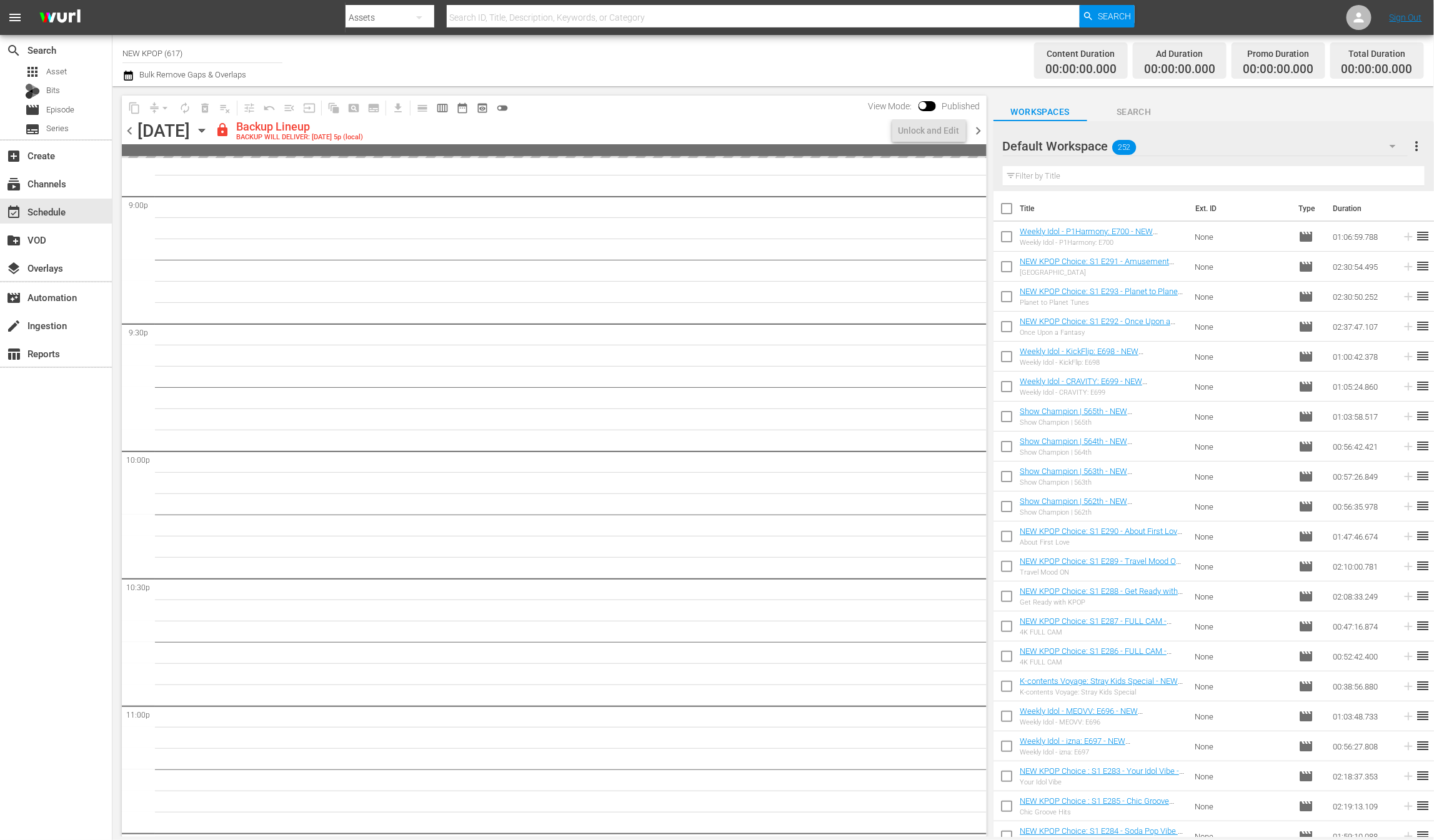
scroll to position [5292, 0]
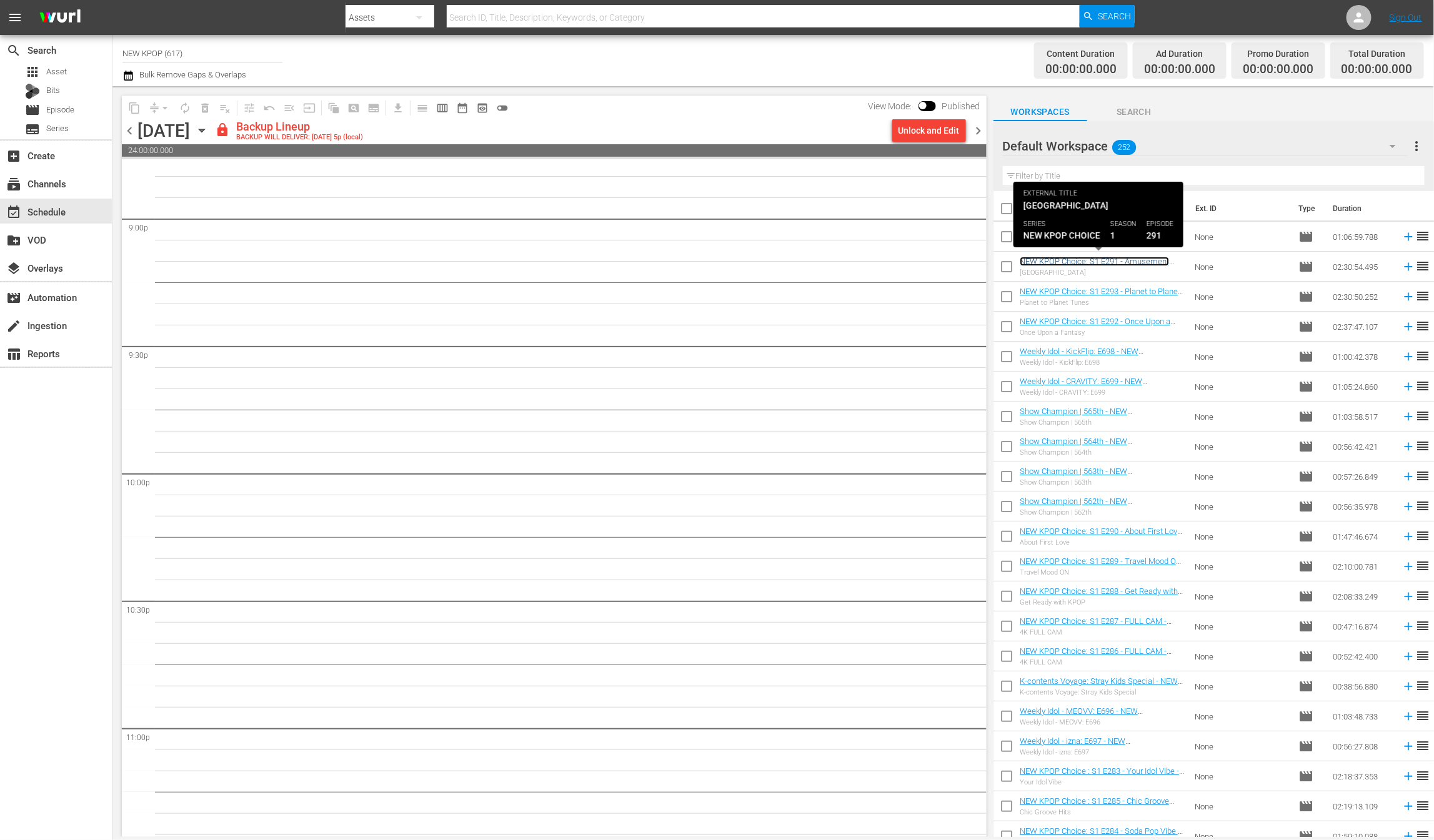
click at [1101, 262] on link "NEW KPOP Choice: S1 E291 - Amusement Park Vibes - NEW [DOMAIN_NAME] - SSTV - 20…" at bounding box center [1097, 270] width 154 height 28
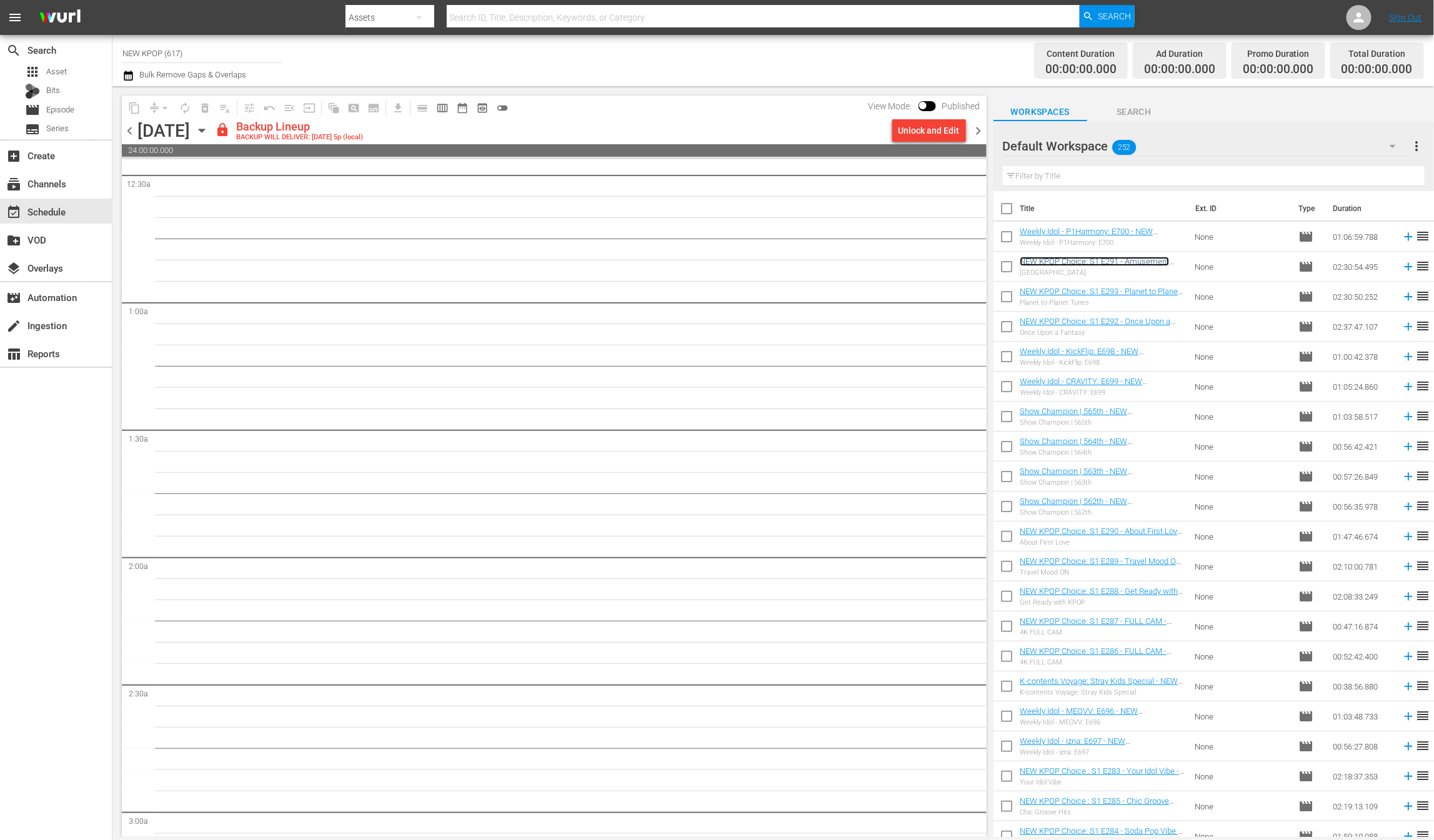
scroll to position [0, 0]
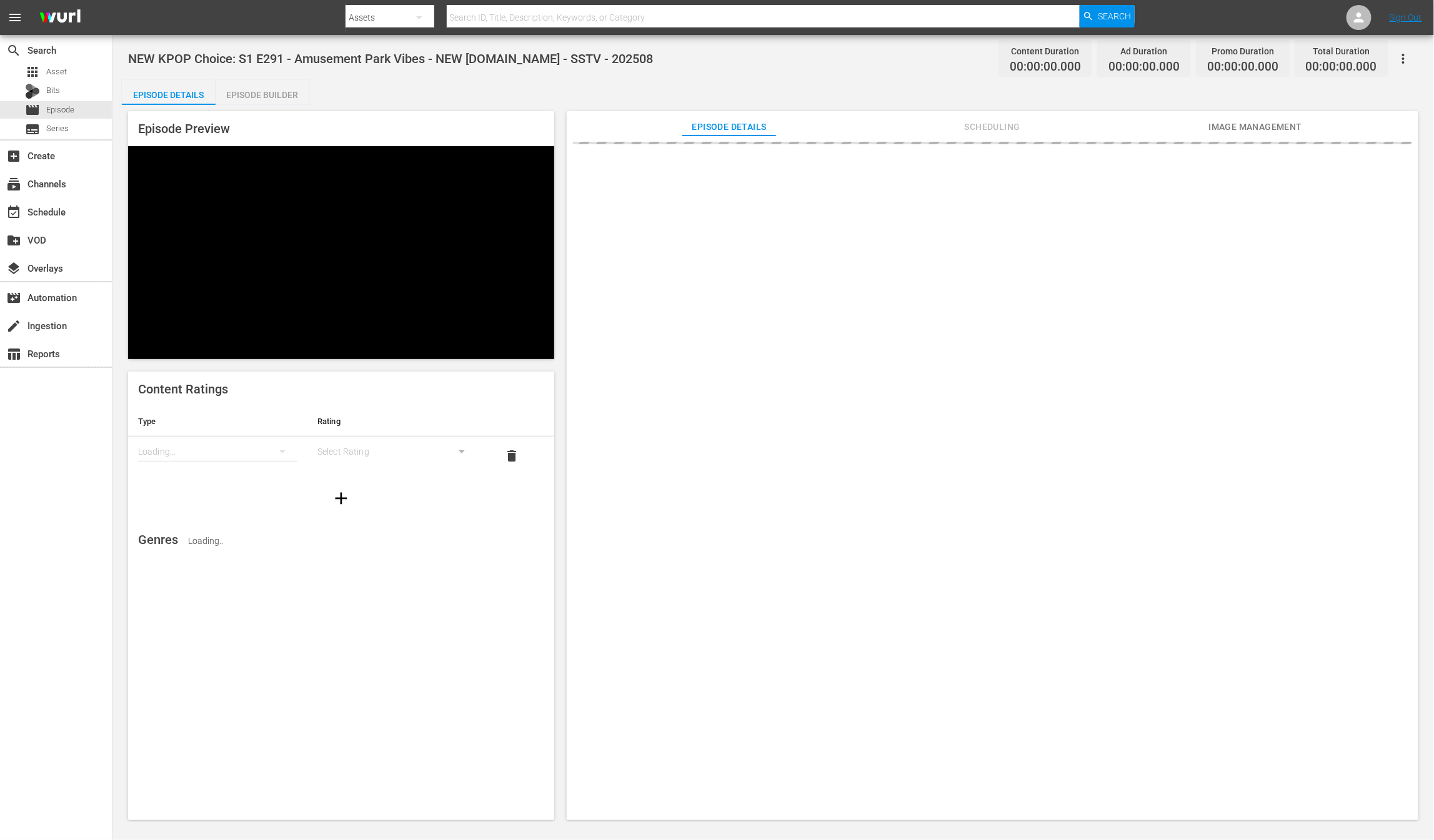
click at [999, 127] on span "Scheduling" at bounding box center [992, 126] width 94 height 16
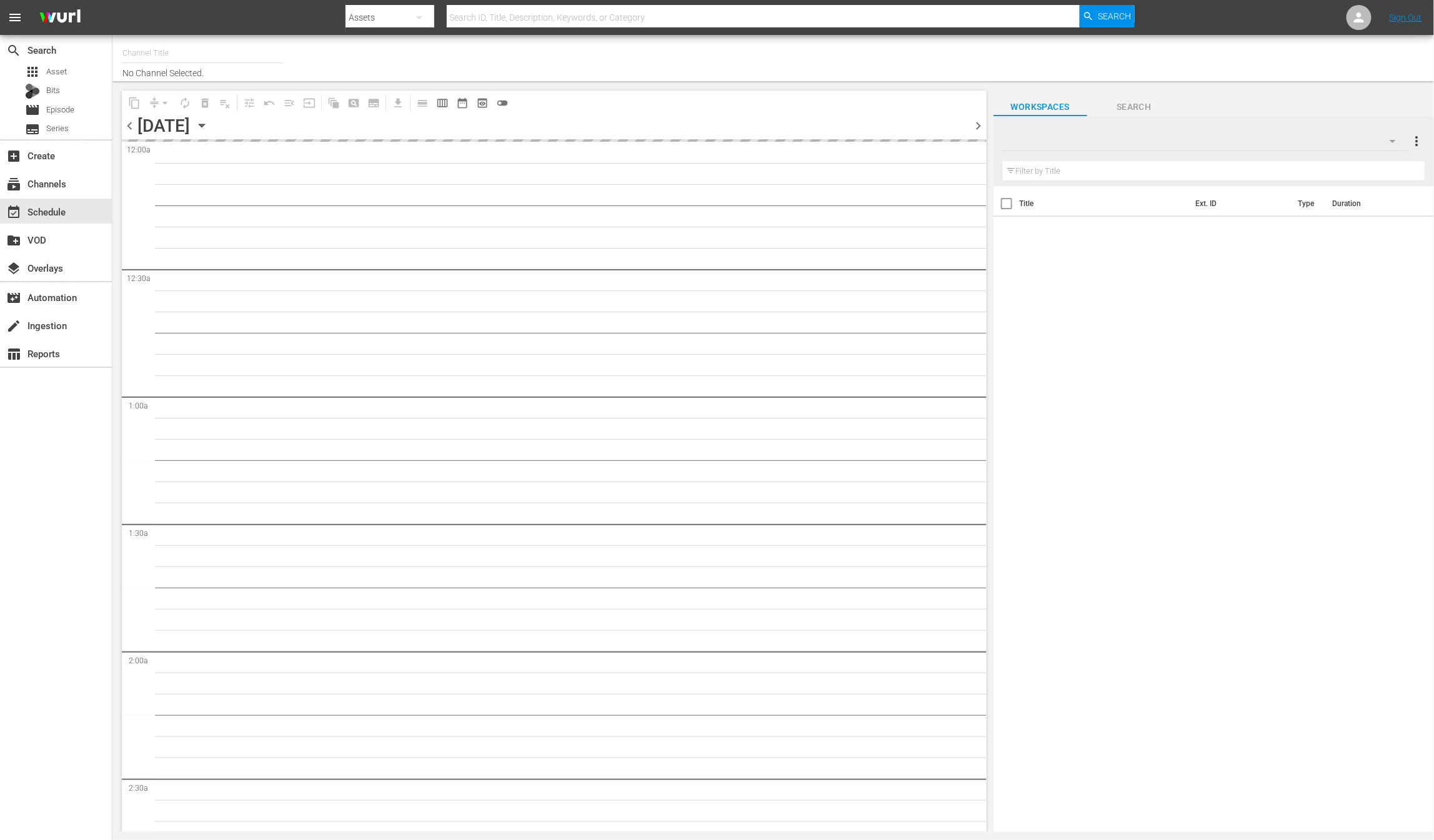
type input "NEW KPOP (617)"
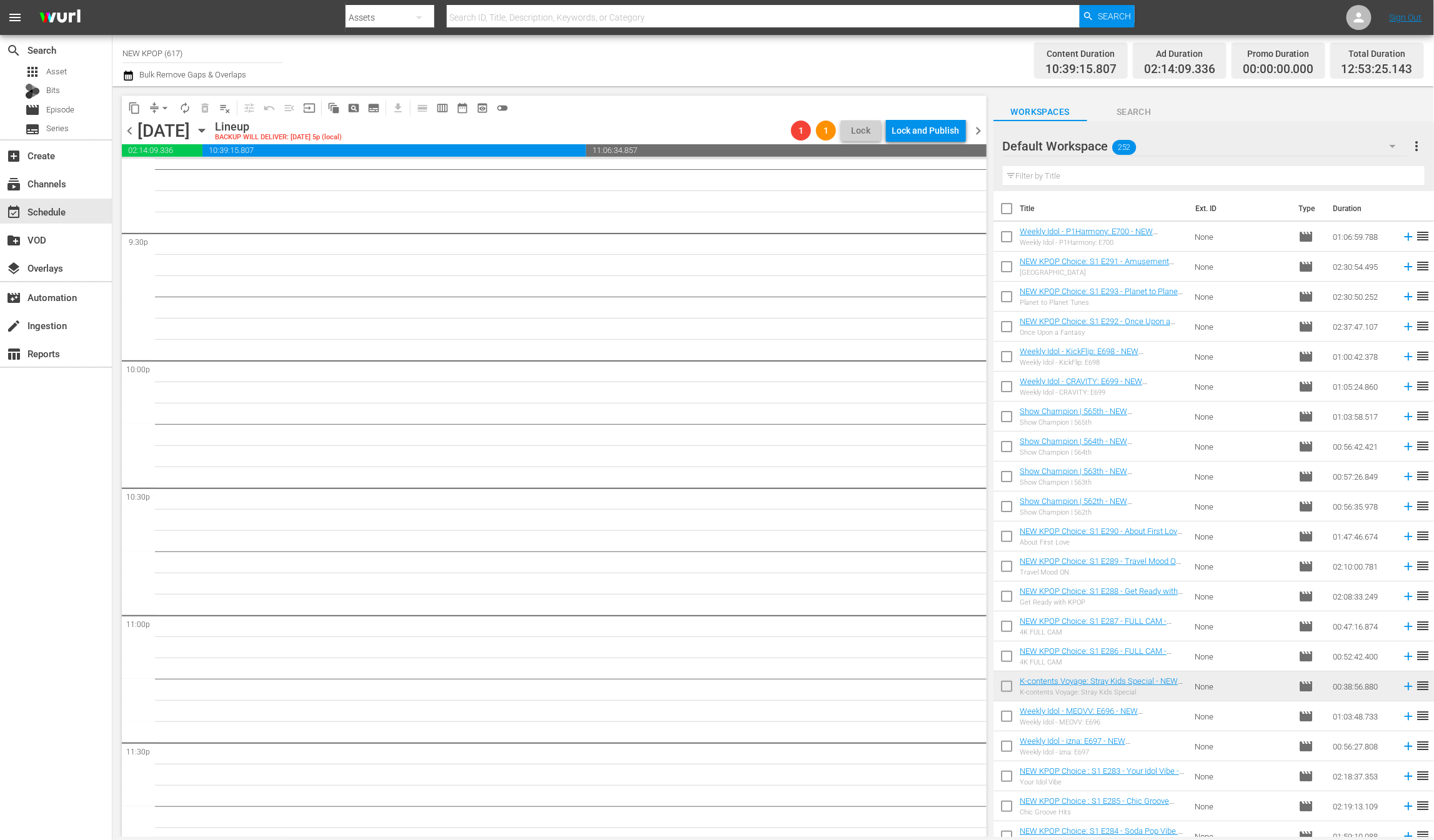
scroll to position [5406, 0]
click at [449, 106] on button "calendar_view_week_outlined" at bounding box center [442, 108] width 20 height 20
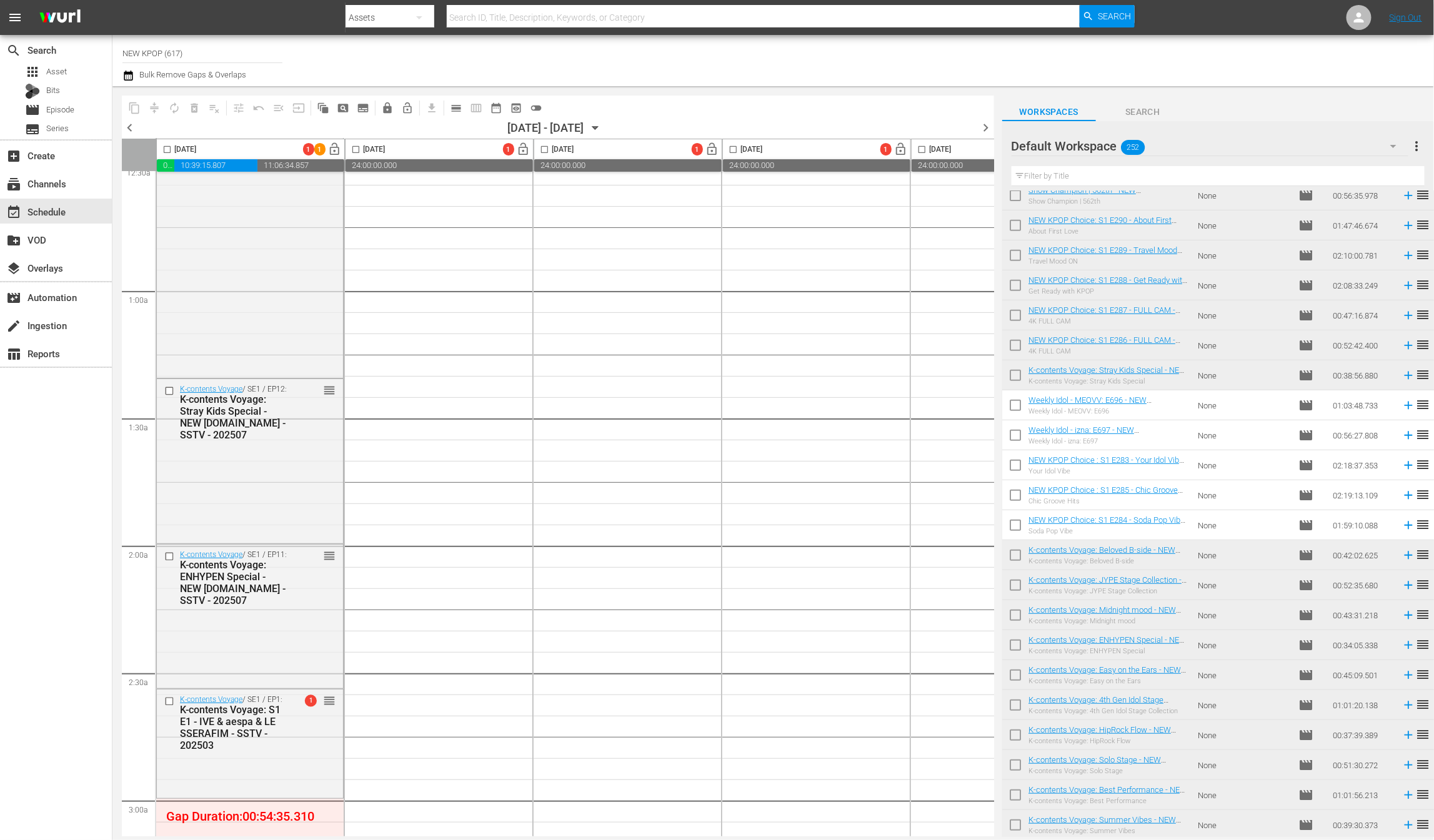
scroll to position [0, 0]
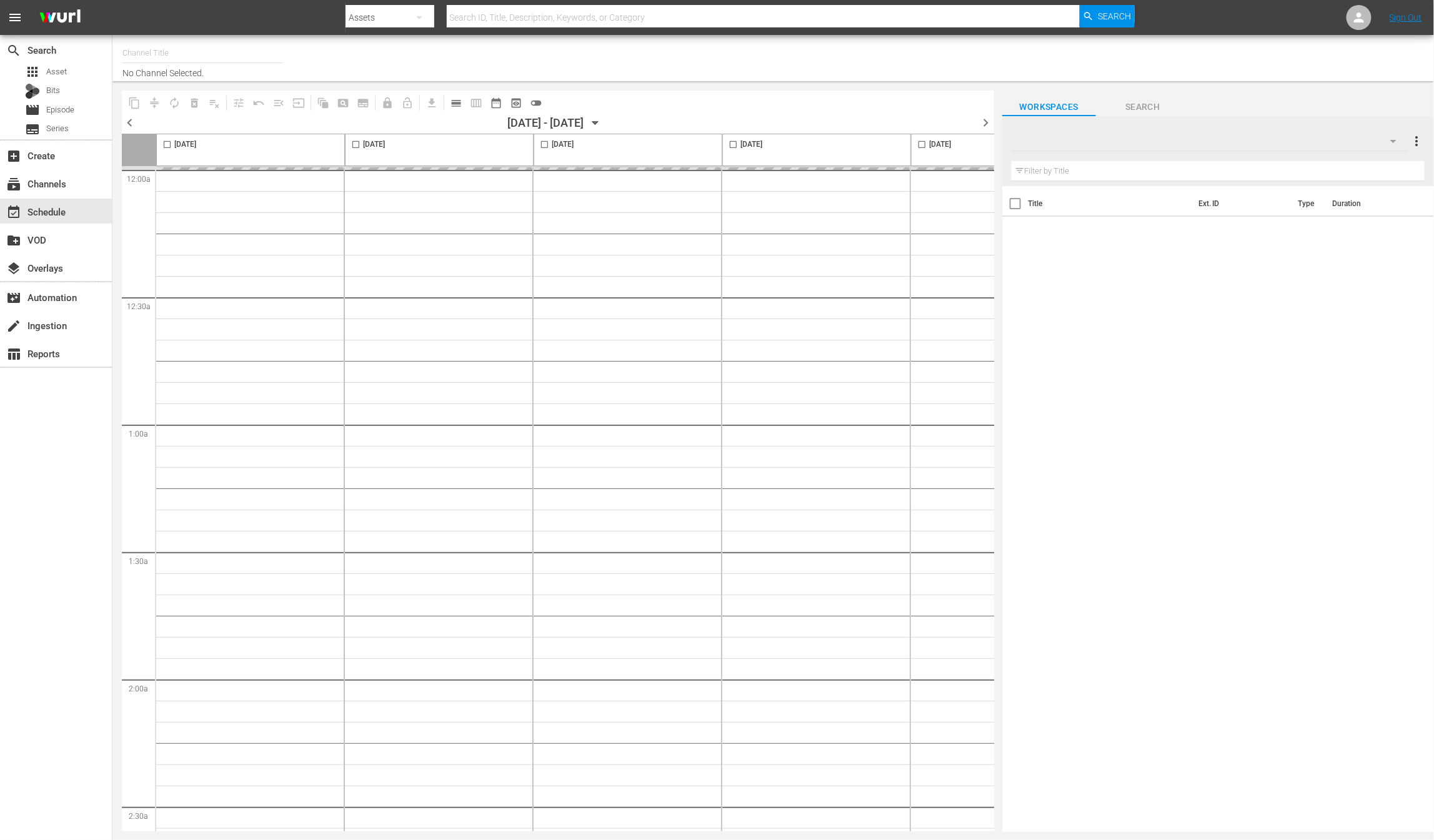
type input "NEW KPOP (617)"
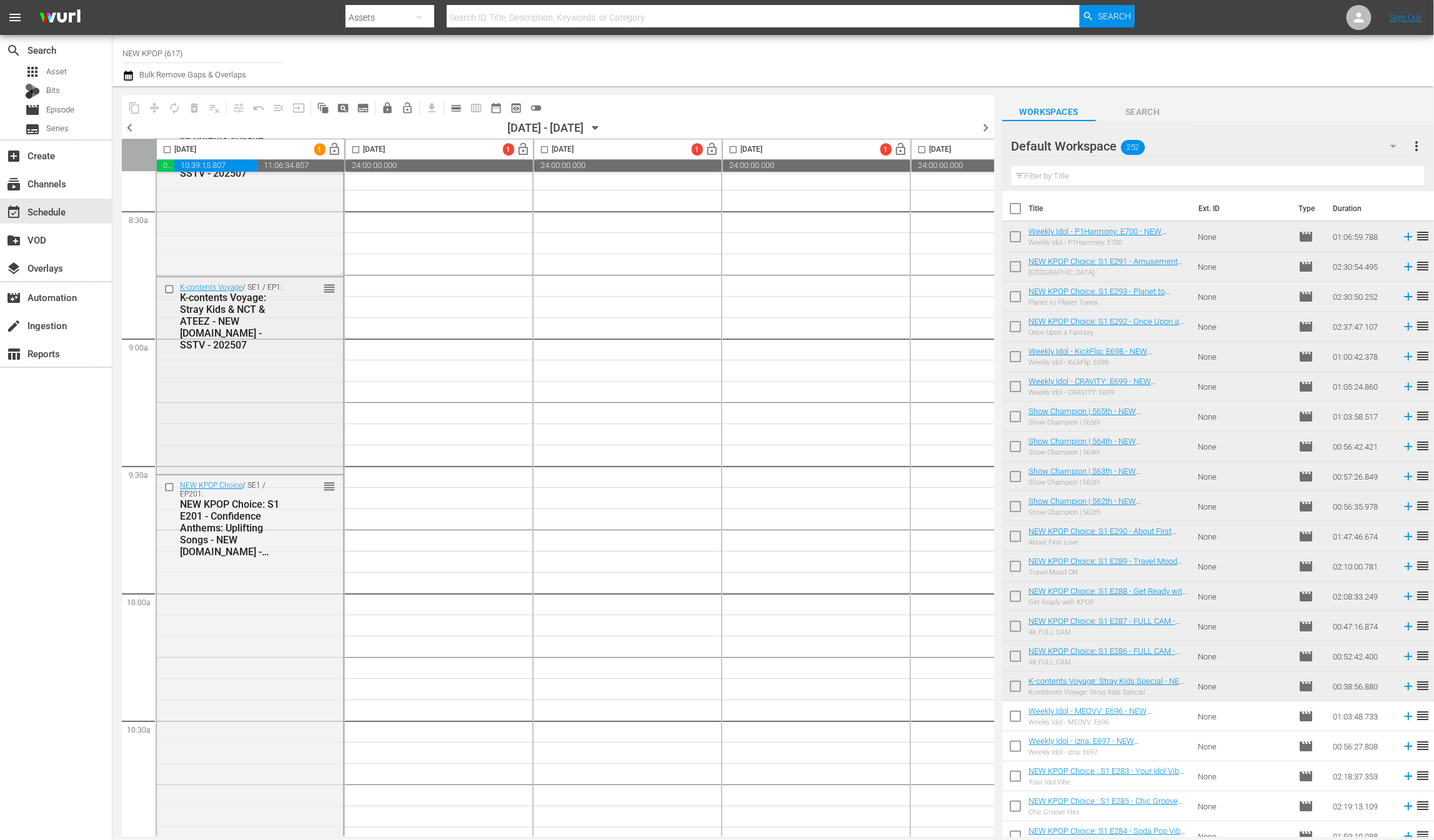
scroll to position [1949, 0]
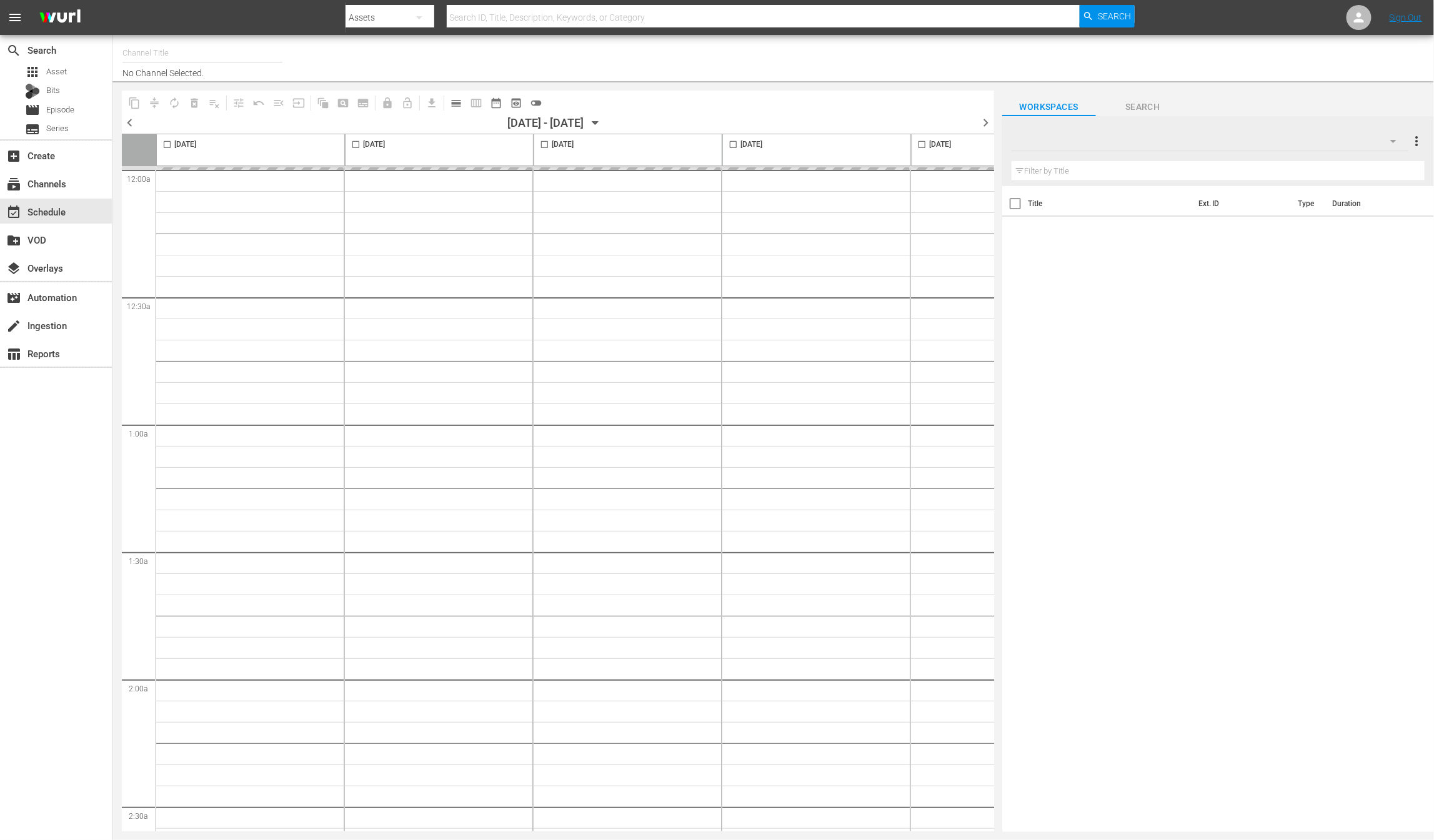
type input "NEW KPOP (617)"
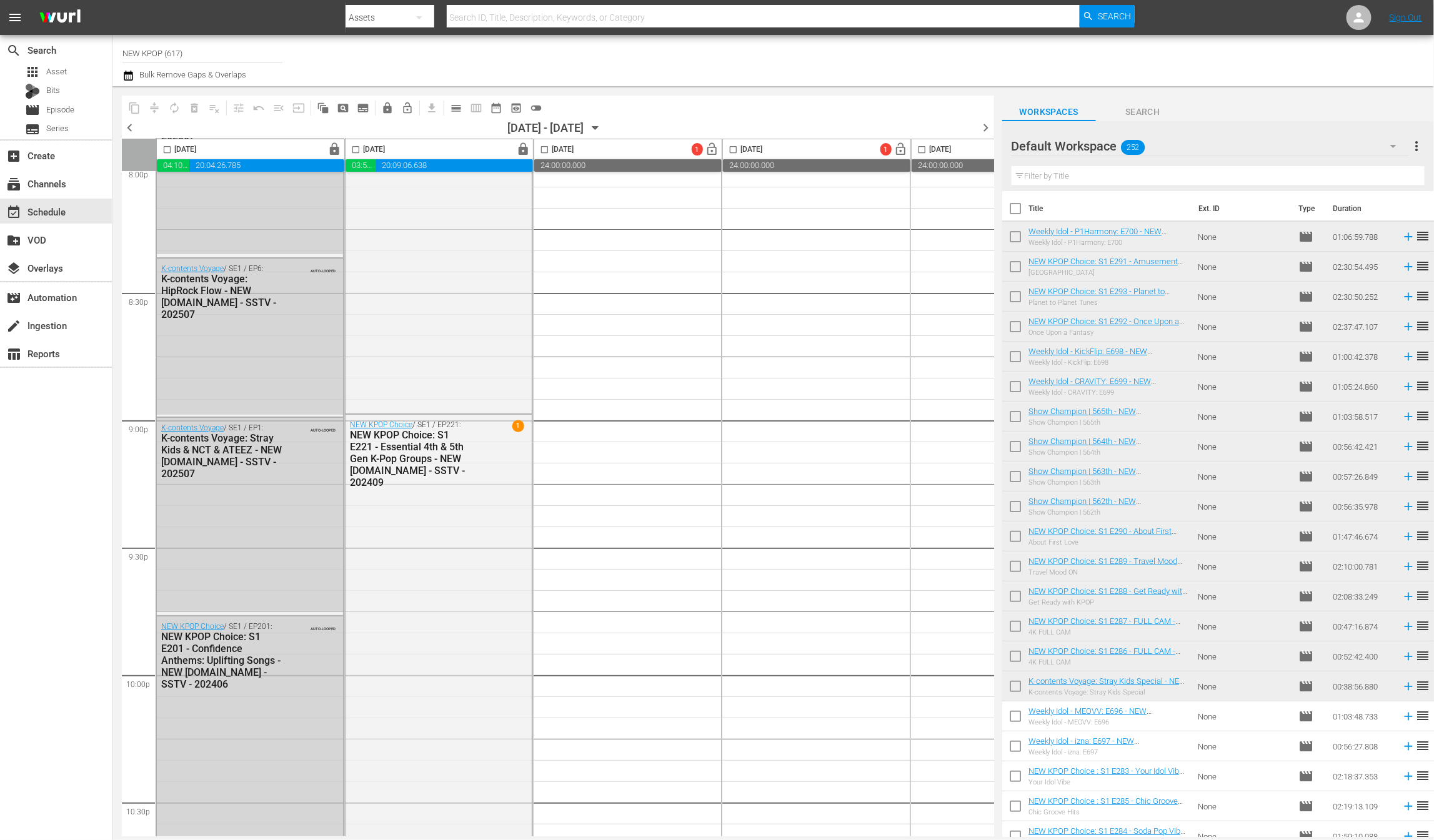
scroll to position [5216, 0]
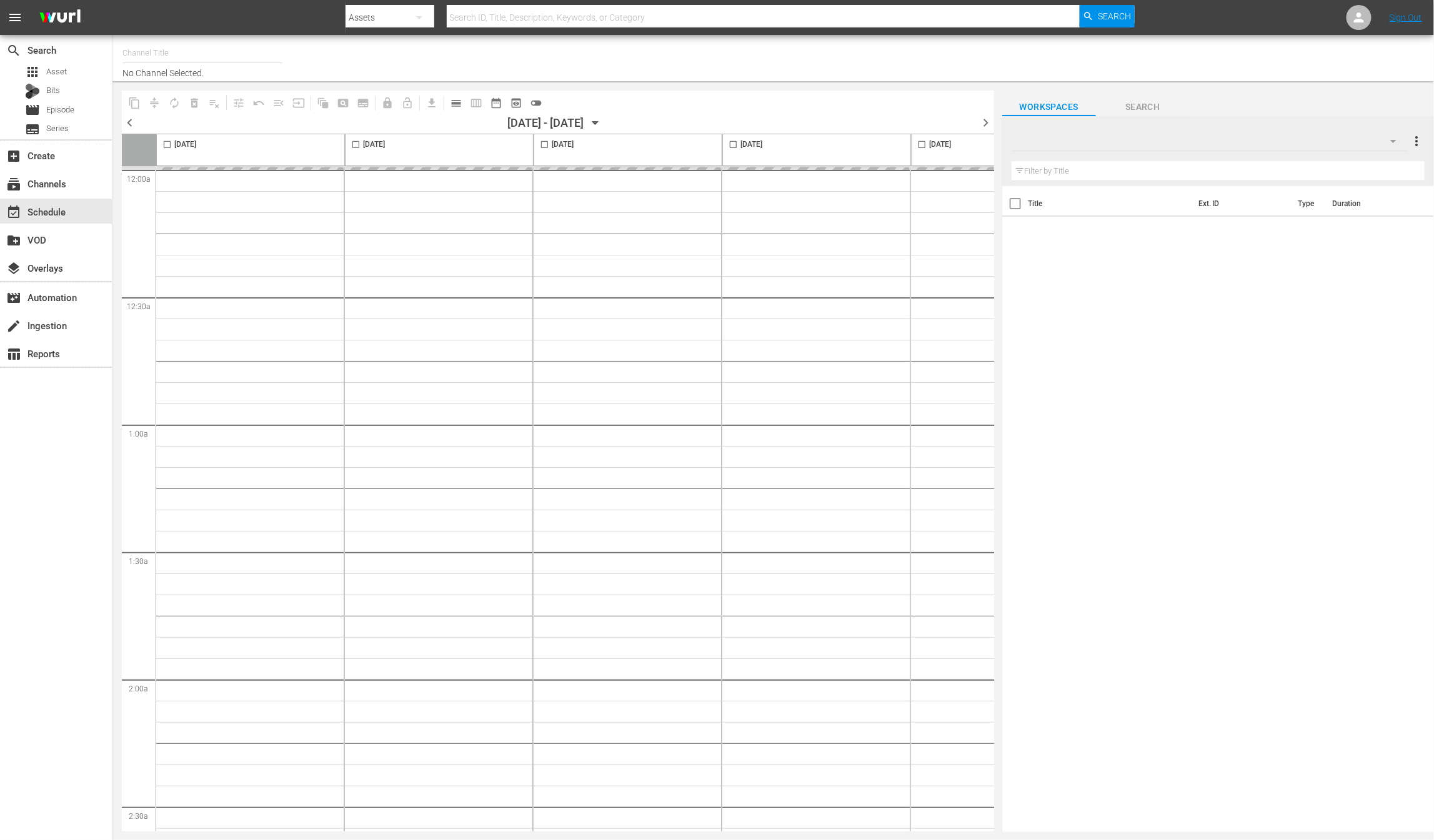
type input "NEW KPOP (617)"
